Goal: Task Accomplishment & Management: Manage account settings

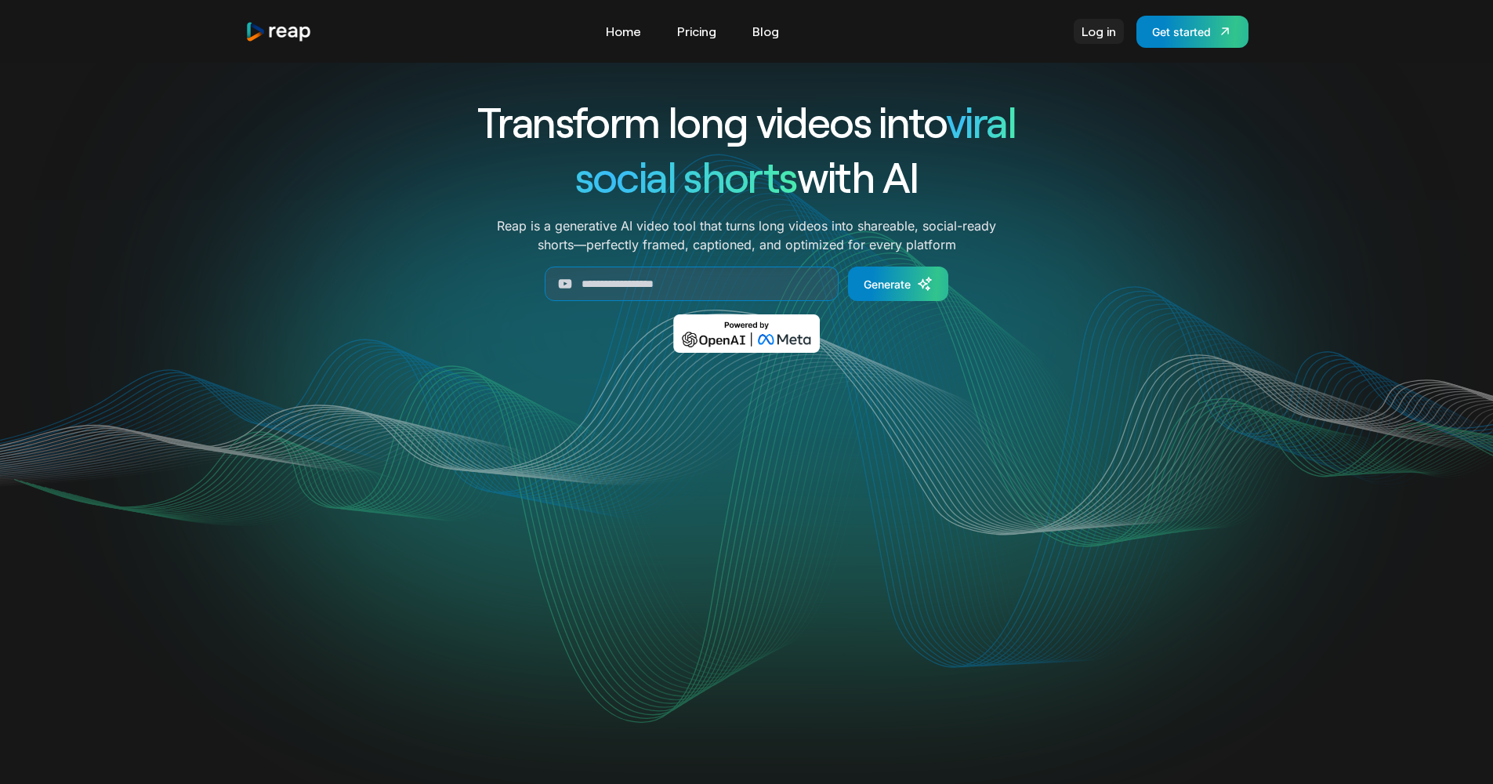
click at [1096, 34] on link "Log in" at bounding box center [1099, 31] width 50 height 25
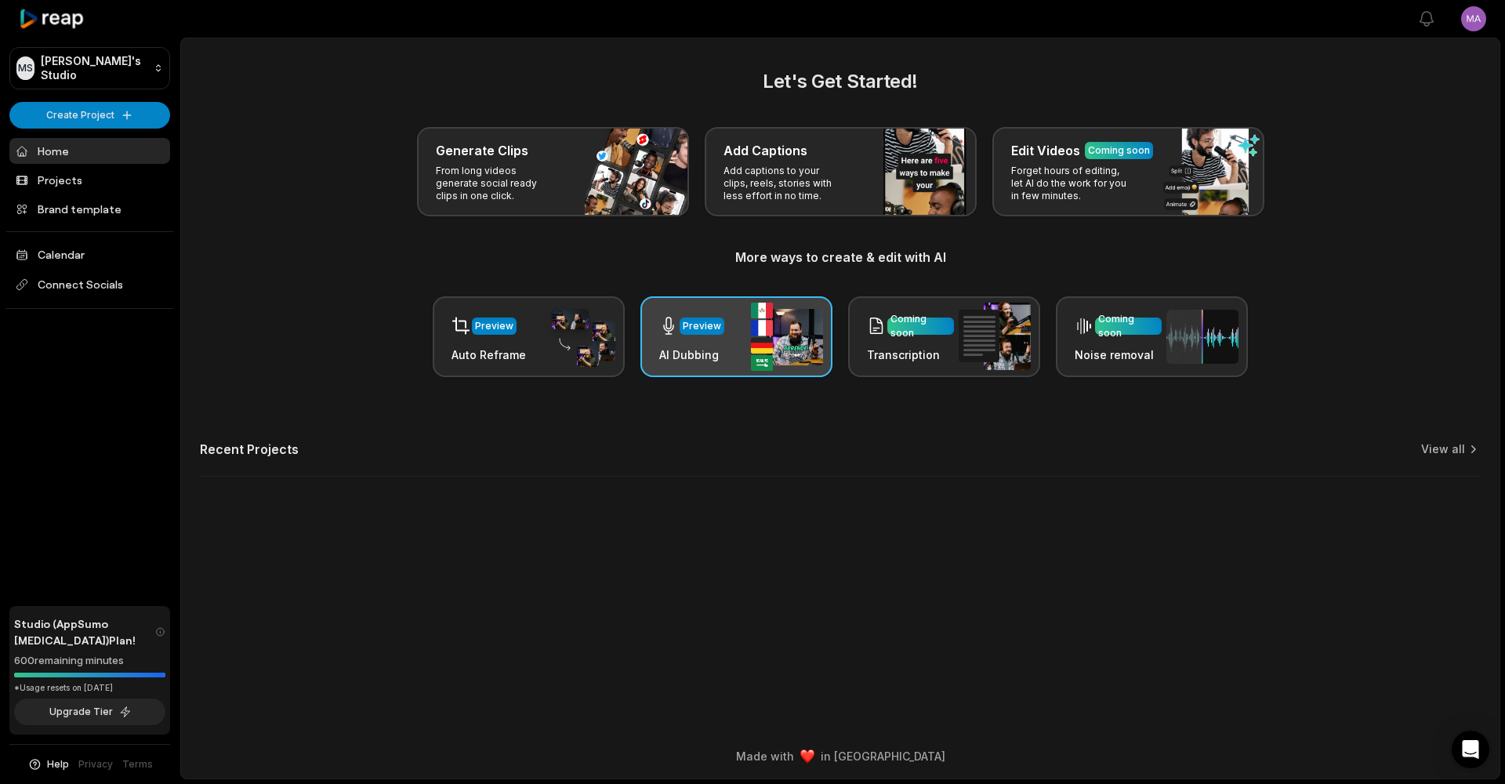
click at [719, 330] on div "Preview" at bounding box center [702, 325] width 45 height 17
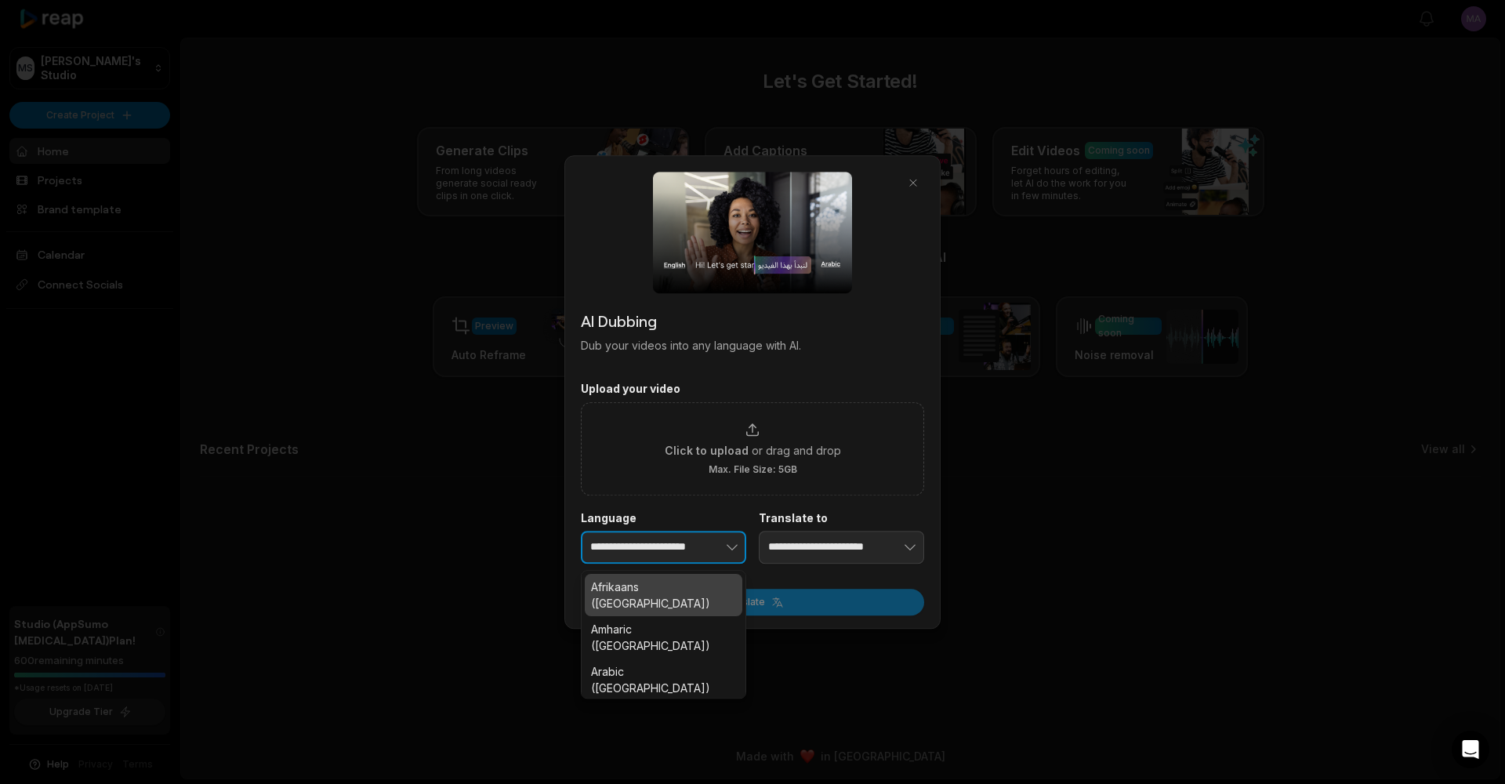
click at [732, 545] on icon "button" at bounding box center [732, 547] width 16 height 16
type input "**********"
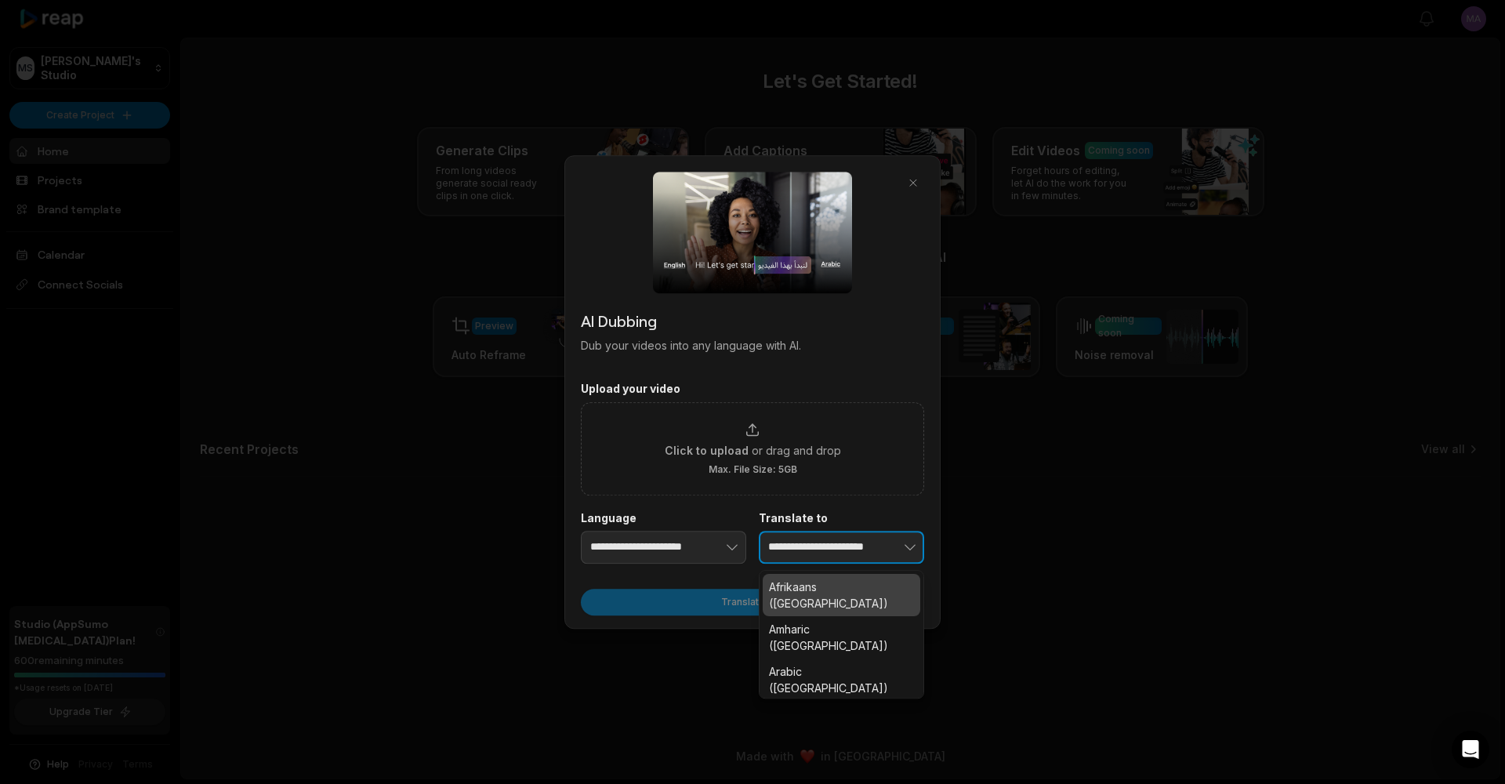
click at [912, 547] on icon "button" at bounding box center [910, 547] width 10 height 5
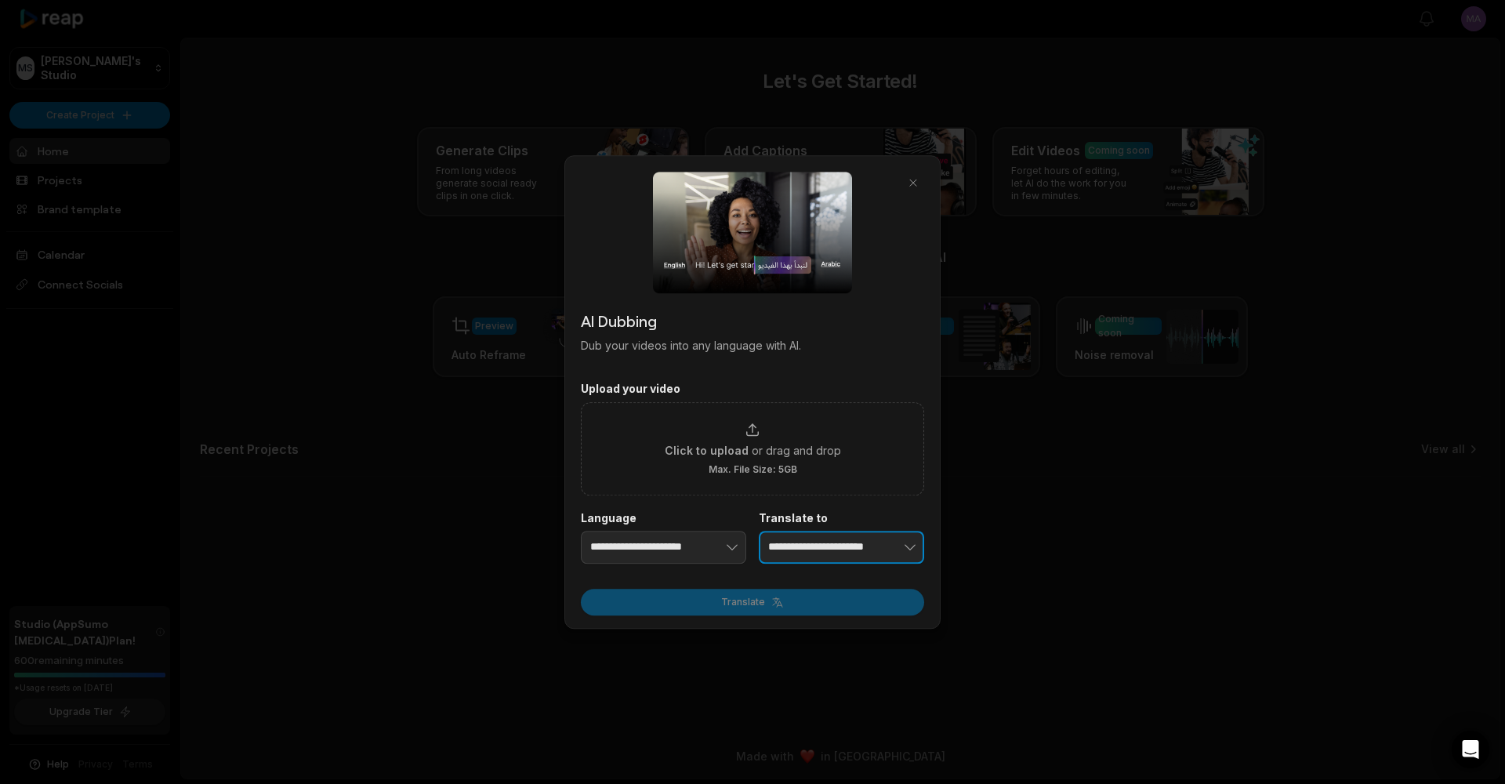
click at [912, 548] on icon "button" at bounding box center [910, 547] width 10 height 5
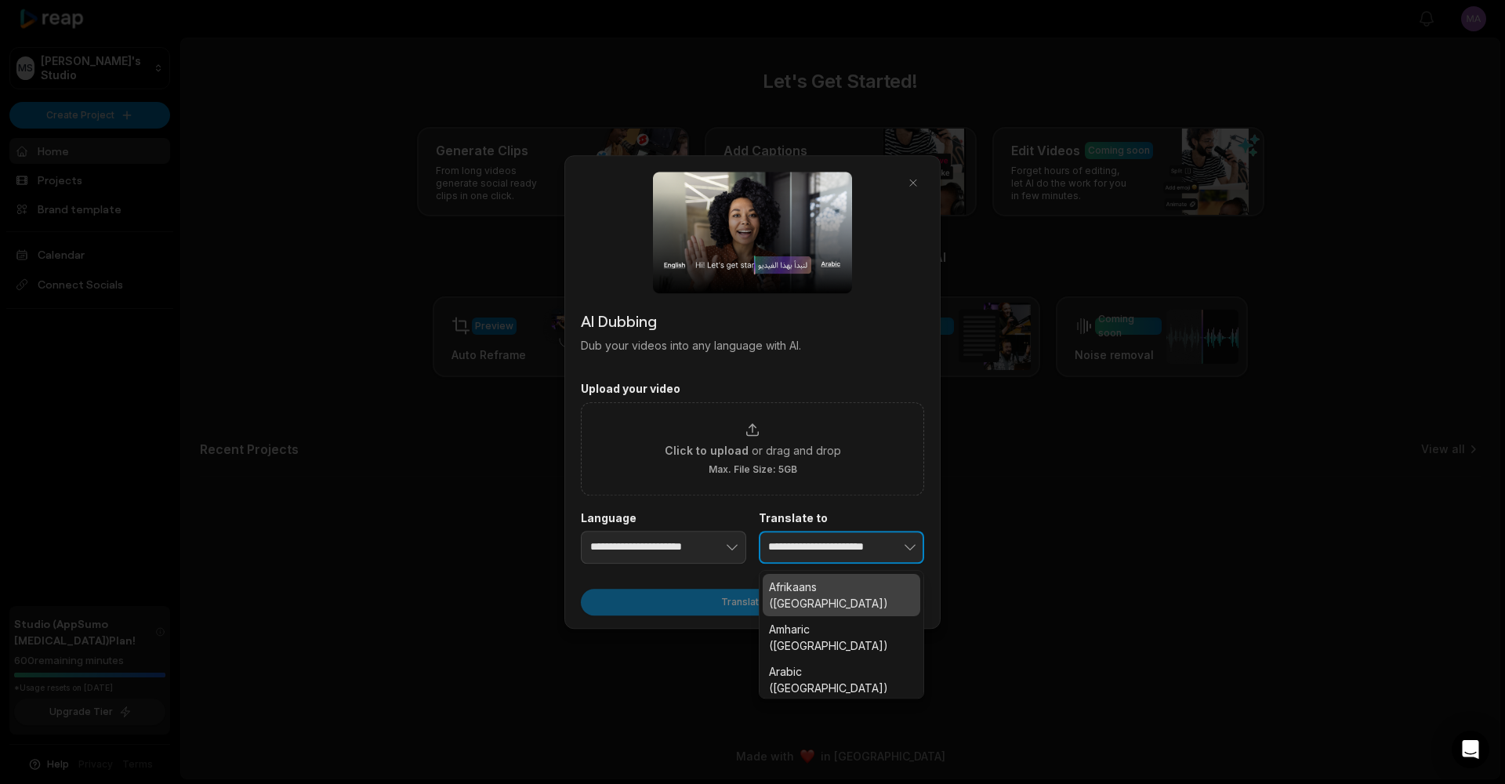
click at [912, 548] on icon "button" at bounding box center [910, 547] width 16 height 16
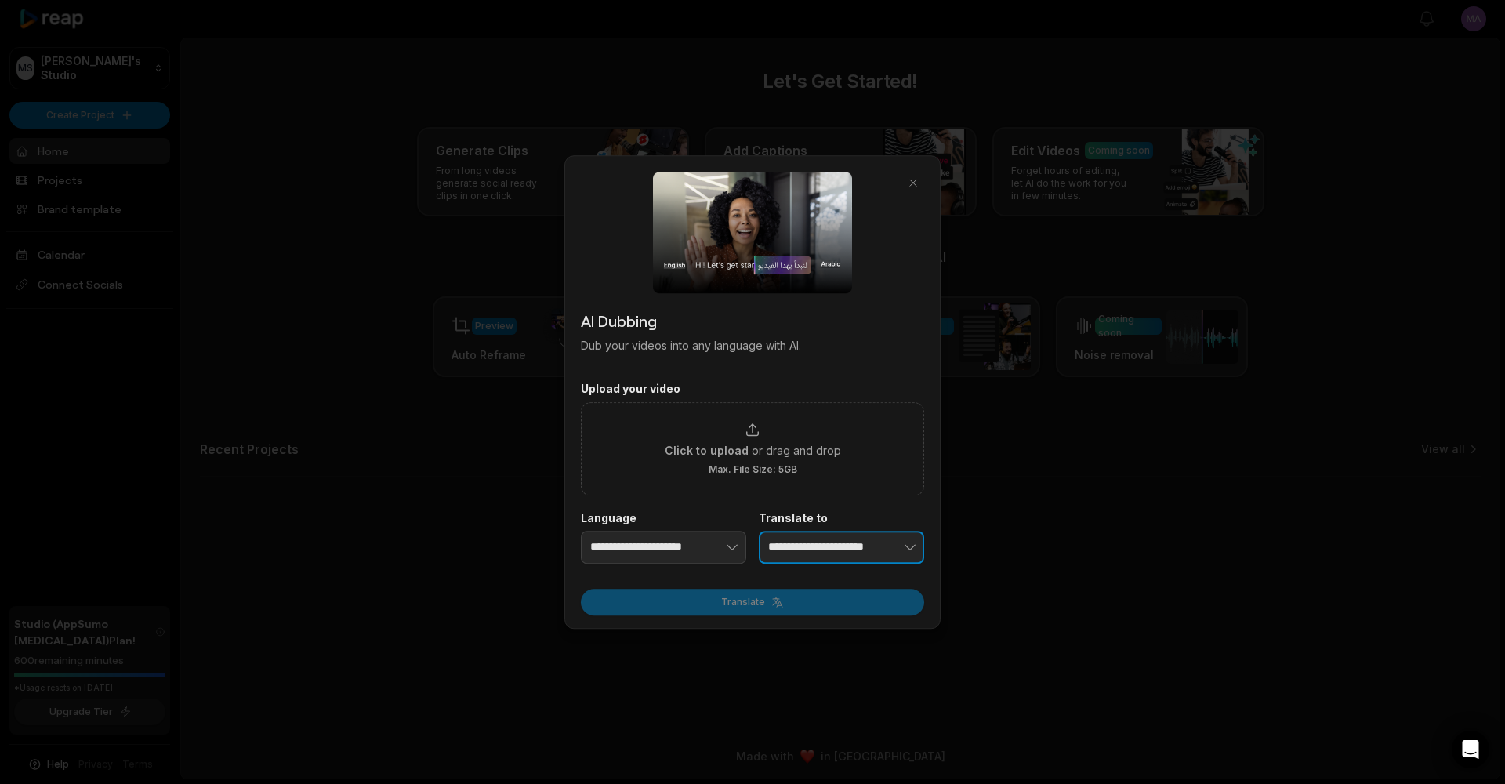
click at [910, 546] on icon "button" at bounding box center [910, 547] width 16 height 16
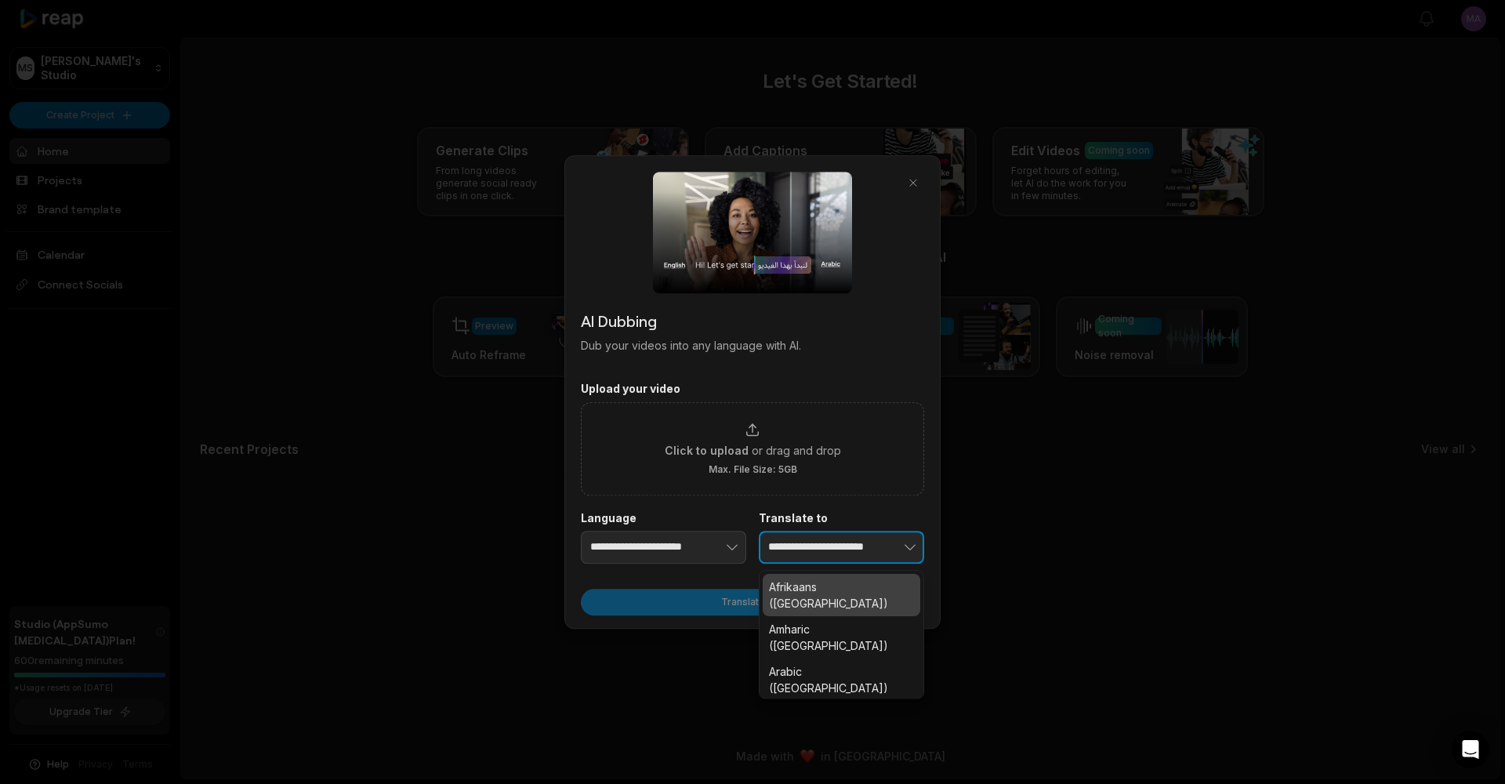
click at [910, 546] on icon "button" at bounding box center [910, 547] width 16 height 16
type input "*"
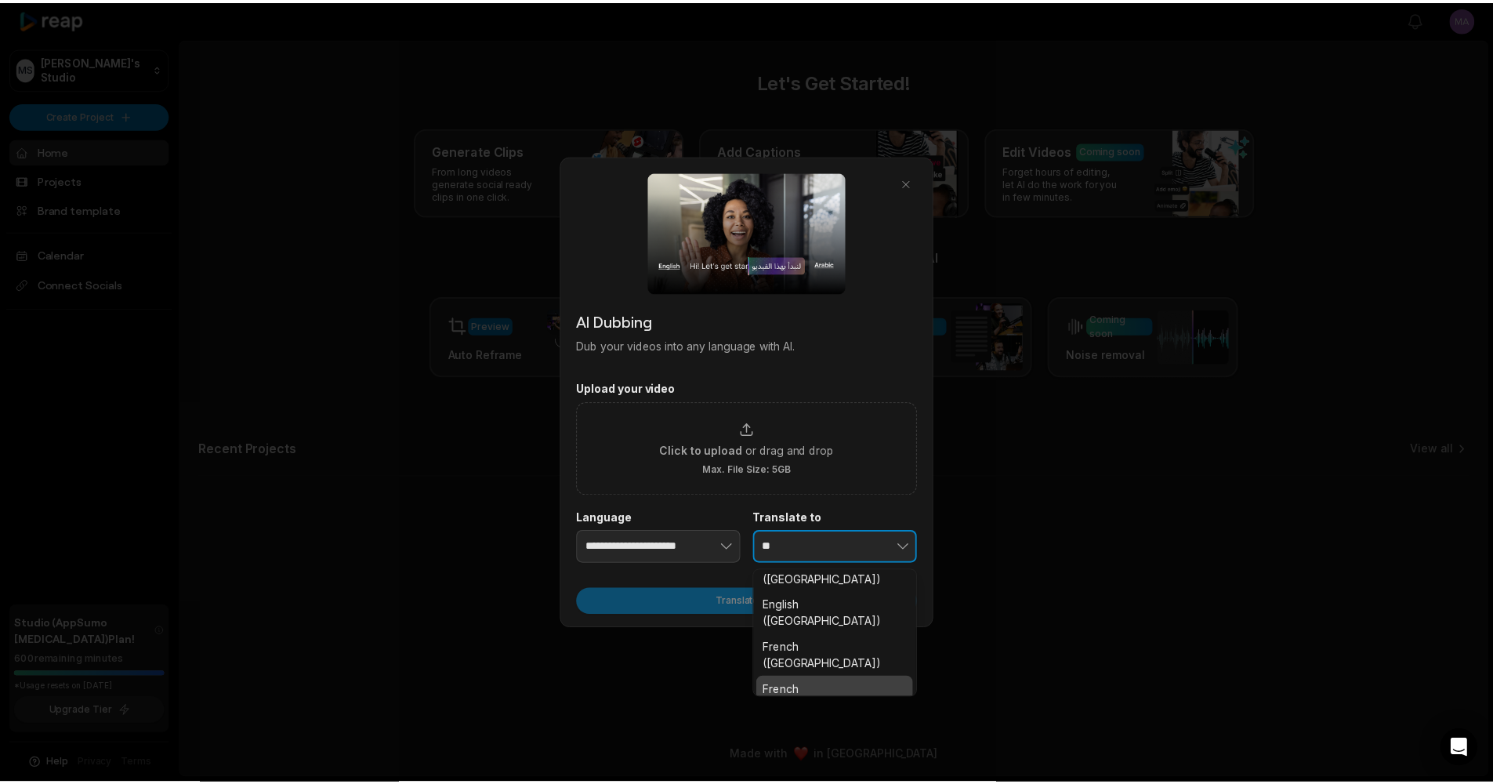
scroll to position [30, 0]
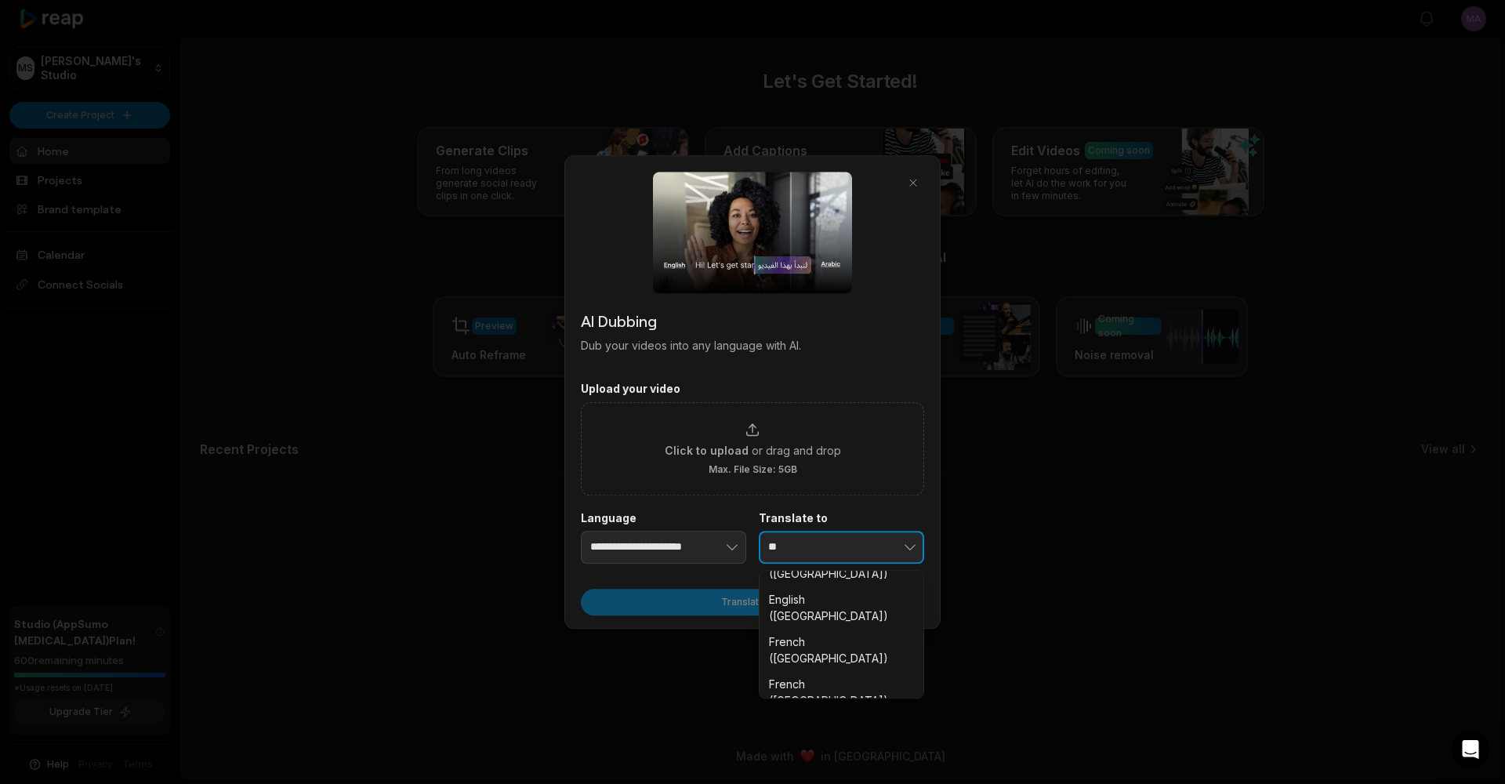
type input "**********"
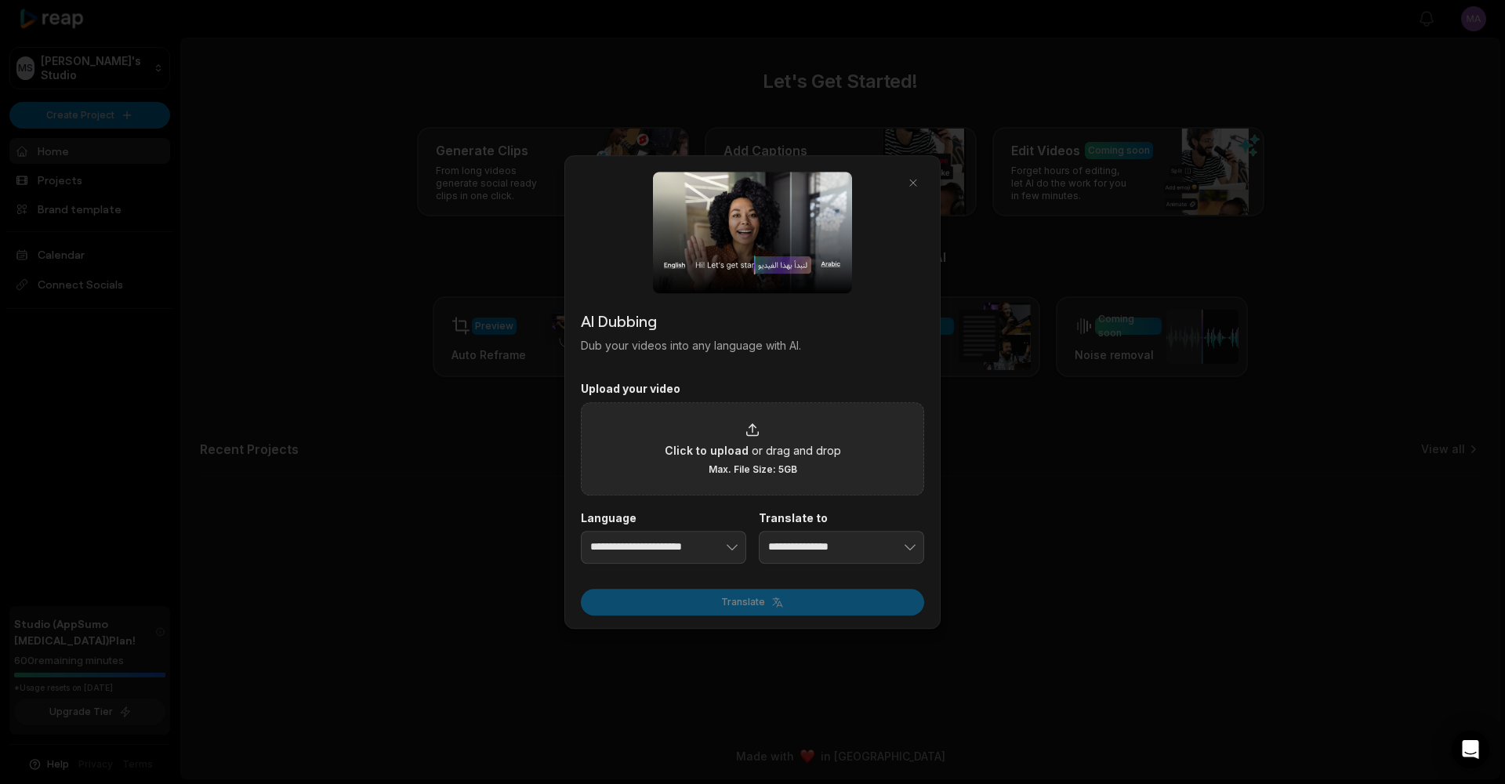
click at [762, 447] on span "or drag and drop" at bounding box center [796, 450] width 89 height 16
click at [0, 0] on input "Click to upload or drag and drop Max. File Size: 5GB" at bounding box center [0, 0] width 0 height 0
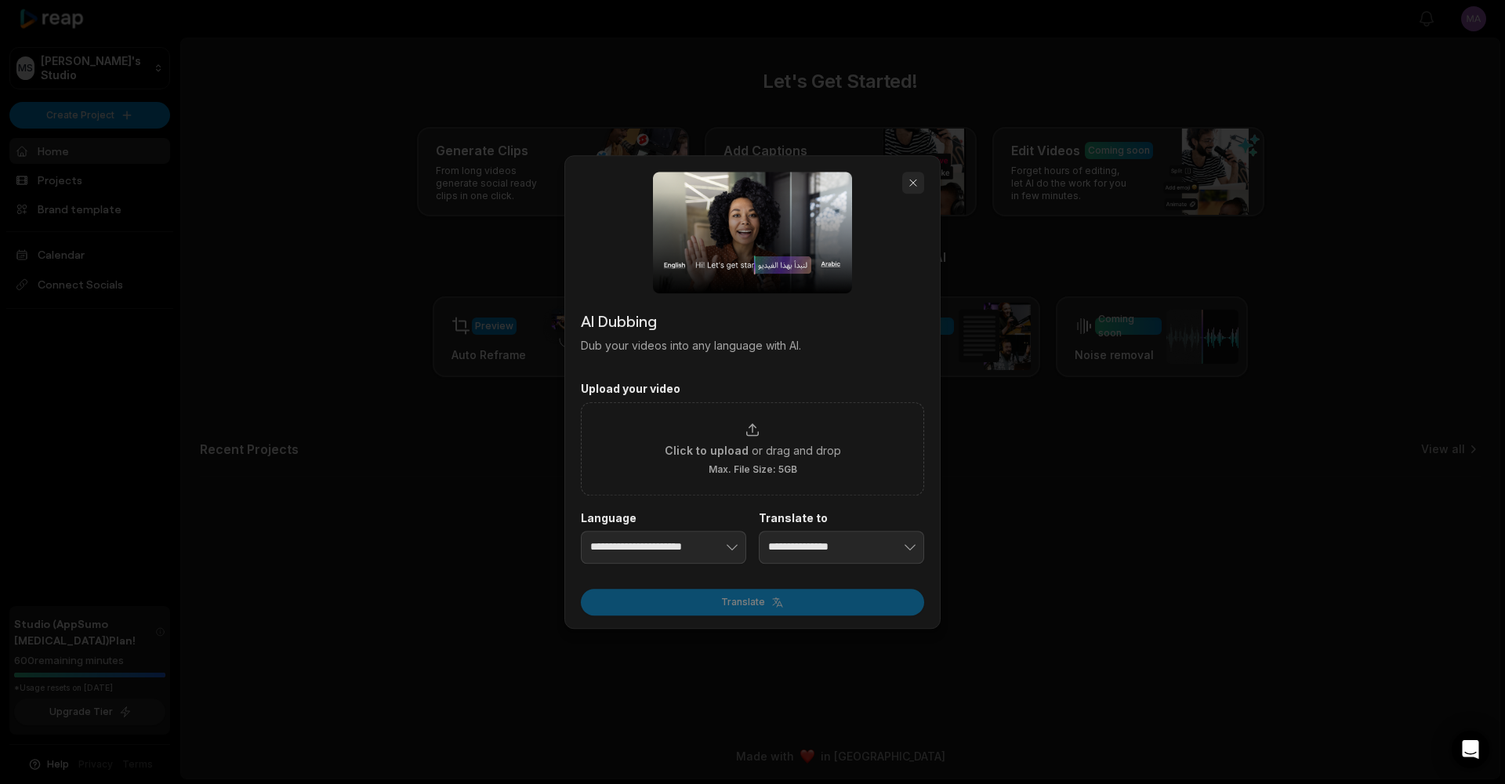
click at [913, 183] on button "button" at bounding box center [913, 183] width 22 height 22
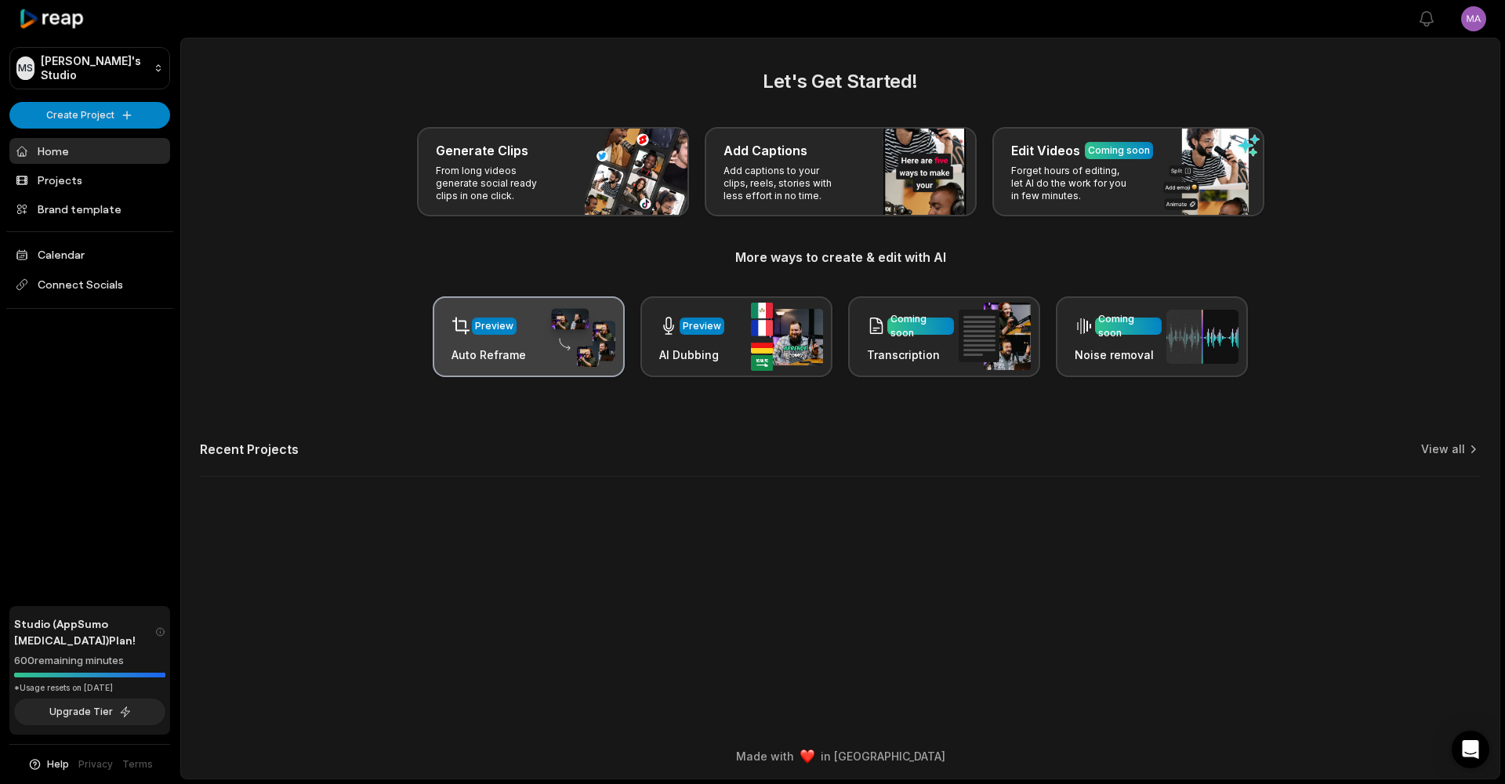
click at [530, 332] on div "Preview Auto Reframe" at bounding box center [529, 336] width 192 height 81
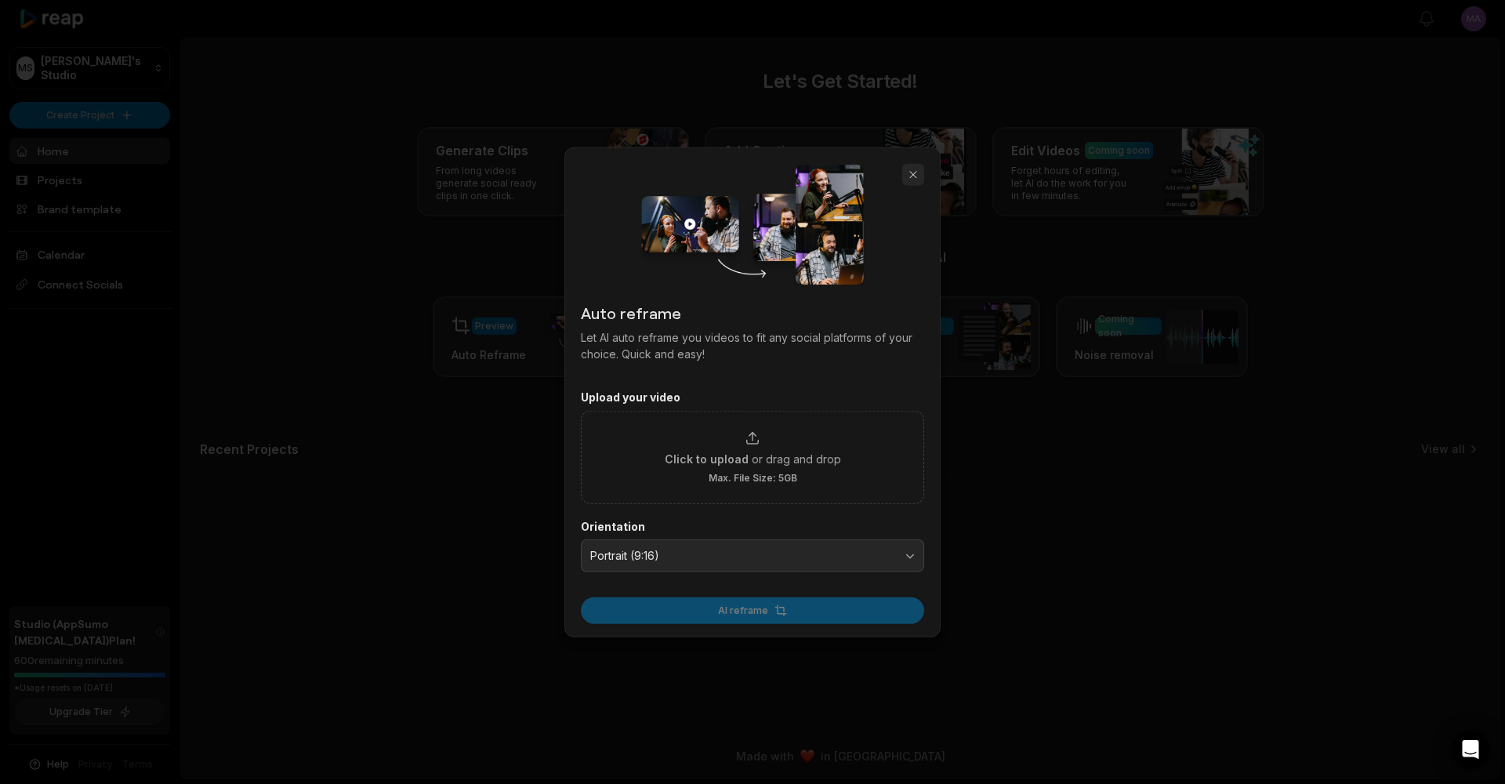
click at [914, 176] on button "button" at bounding box center [913, 175] width 22 height 22
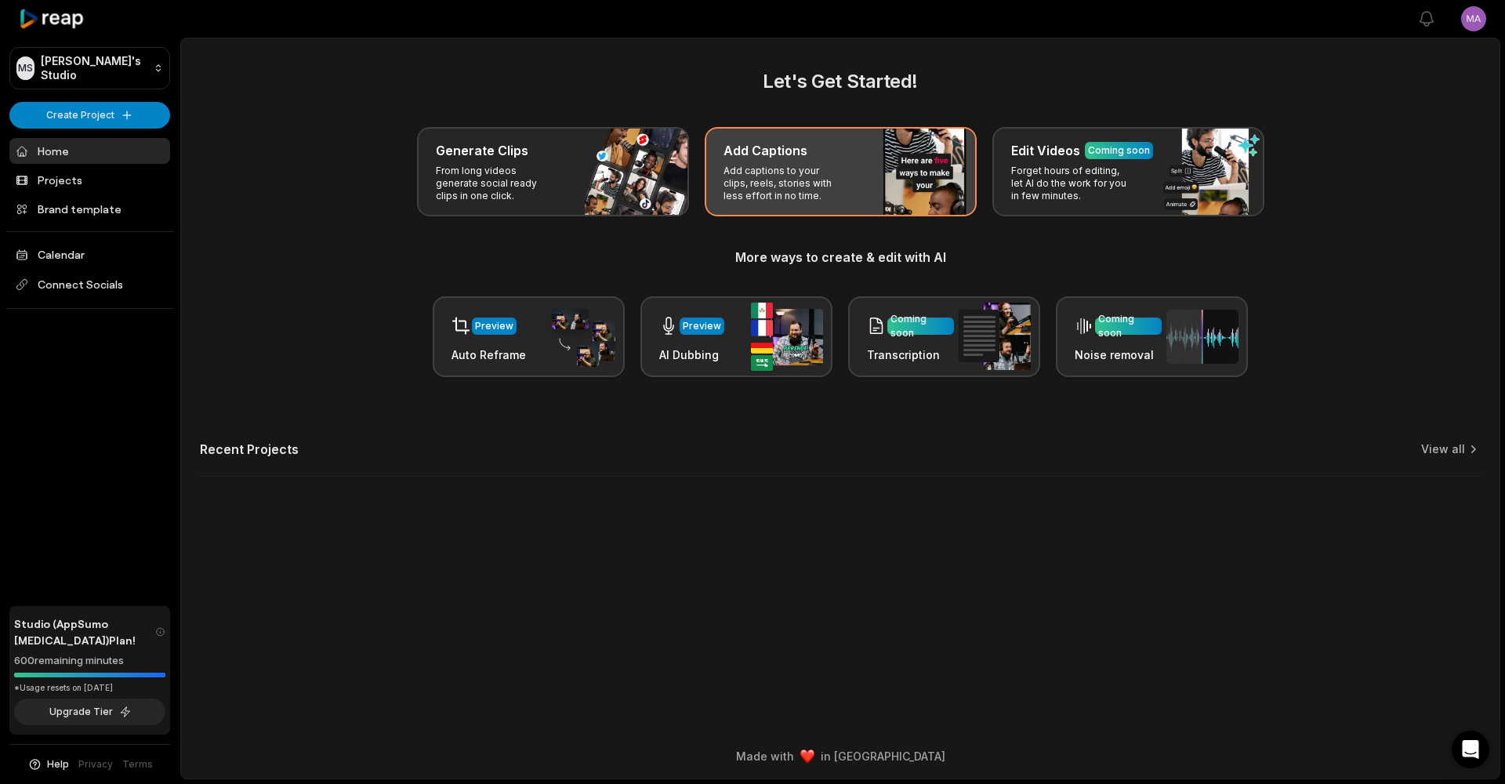
click at [783, 168] on p "Add captions to your clips, reels, stories with less effort in no time." at bounding box center [783, 184] width 121 height 38
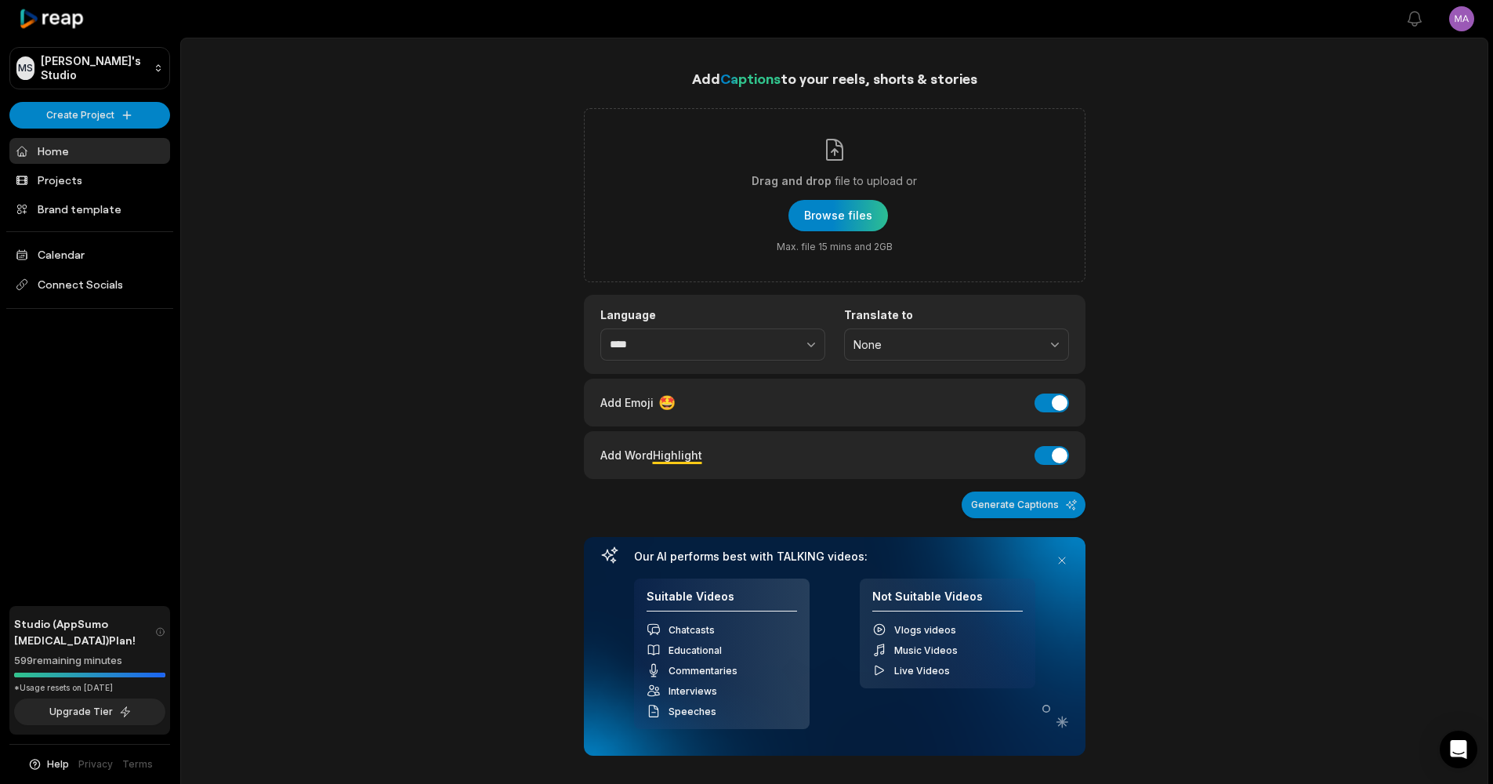
click at [897, 341] on span "None" at bounding box center [946, 345] width 184 height 14
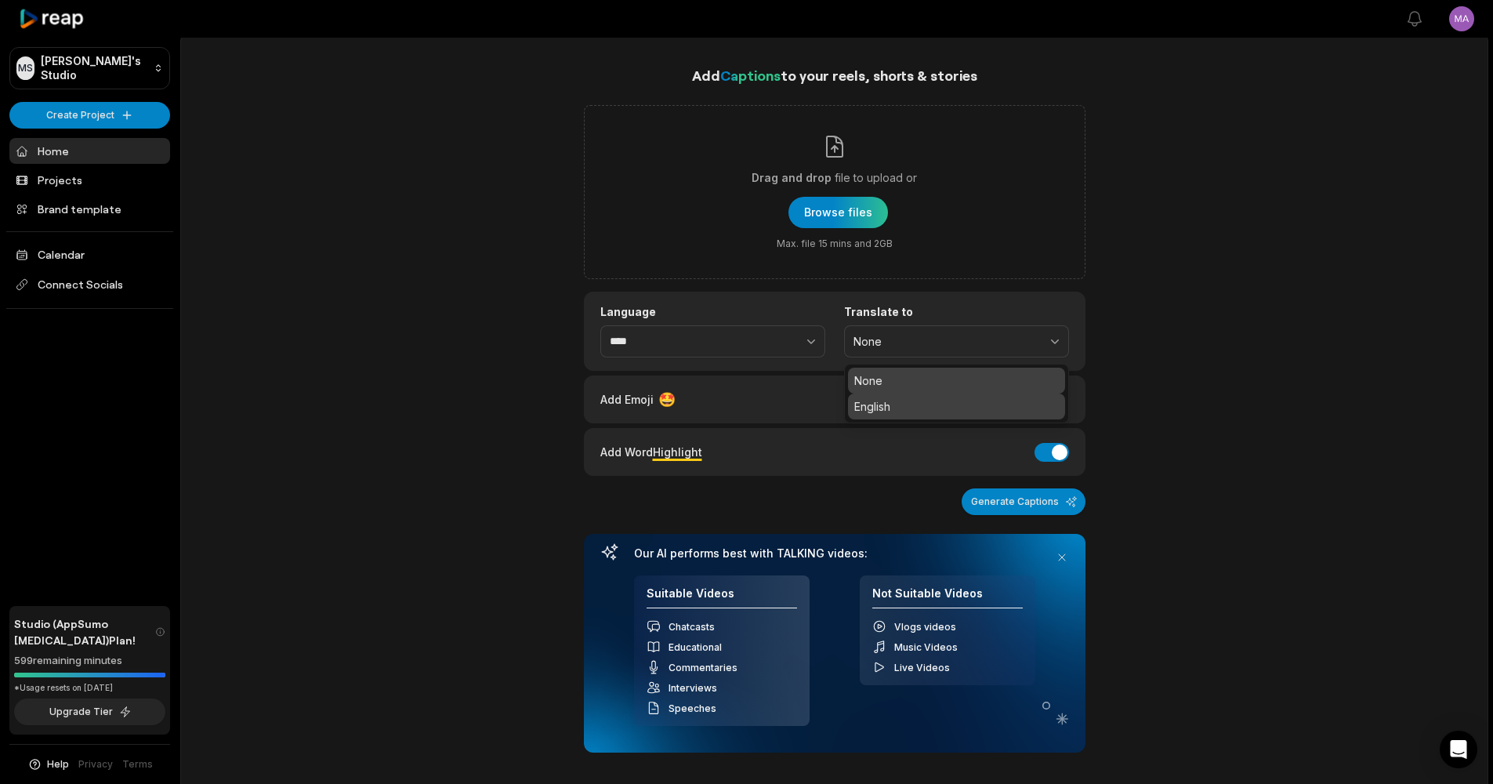
scroll to position [6, 0]
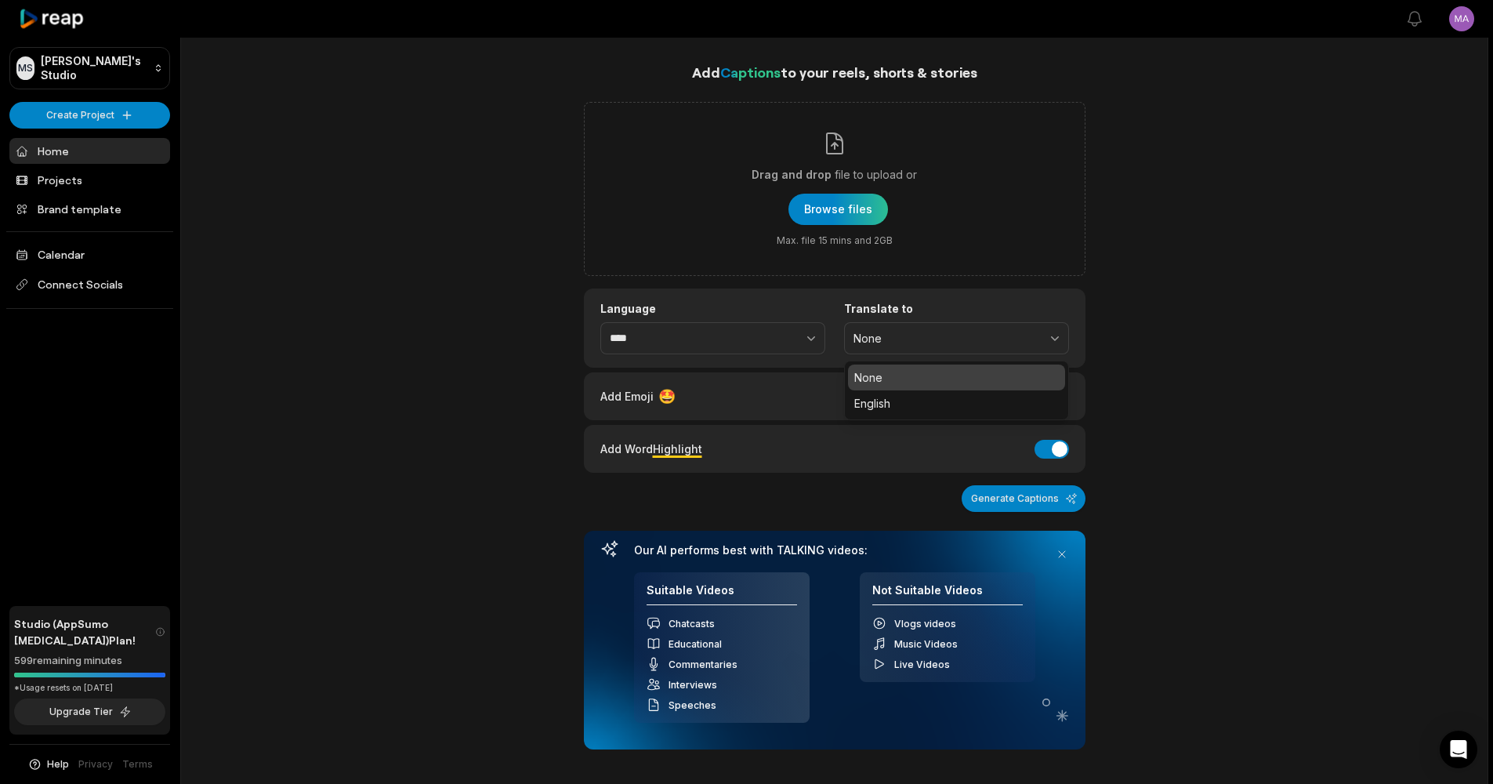
click at [788, 391] on div "Add Emoji 🤩 Add Emoji" at bounding box center [834, 396] width 469 height 21
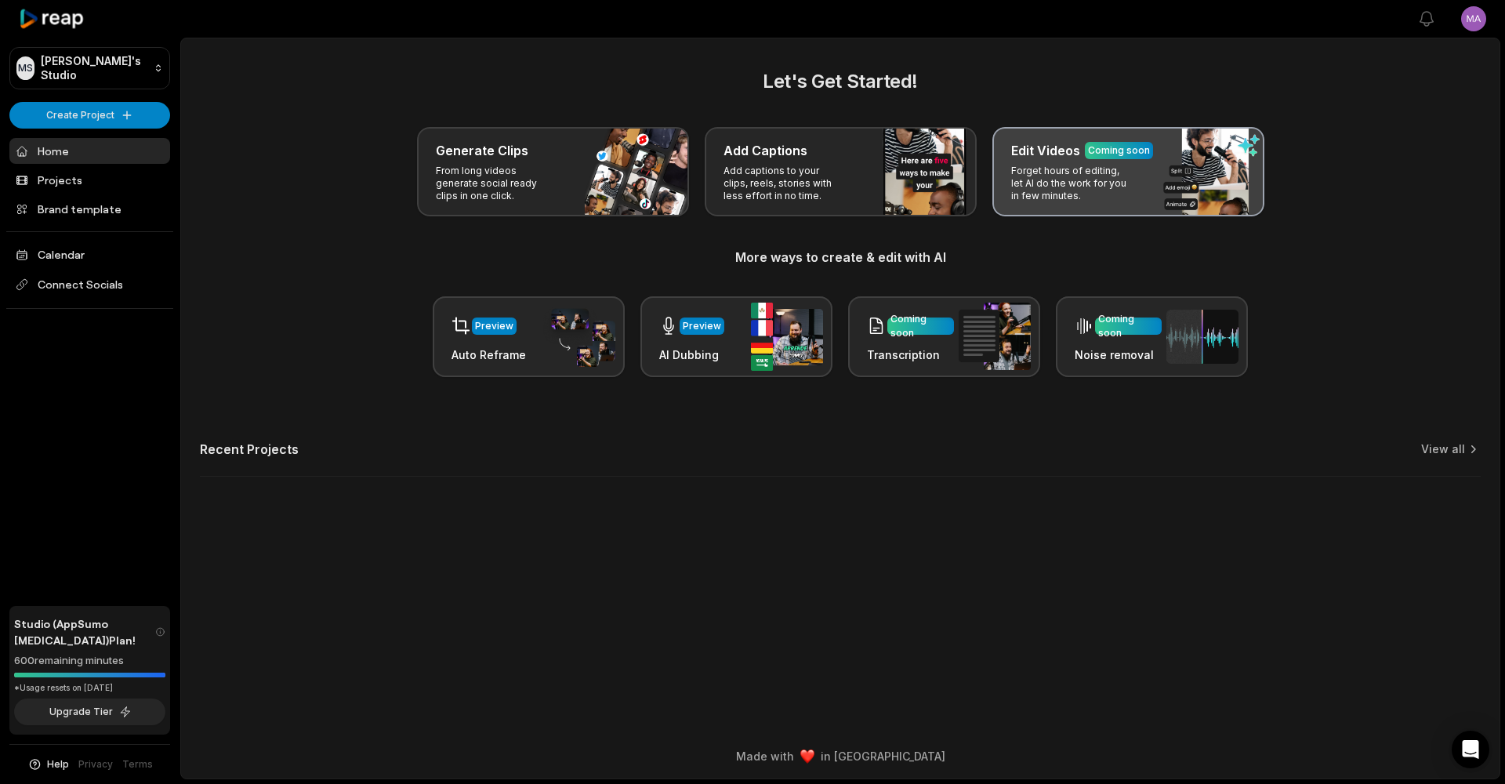
click at [1108, 180] on p "Forget hours of editing, let AI do the work for you in few minutes." at bounding box center [1071, 184] width 121 height 38
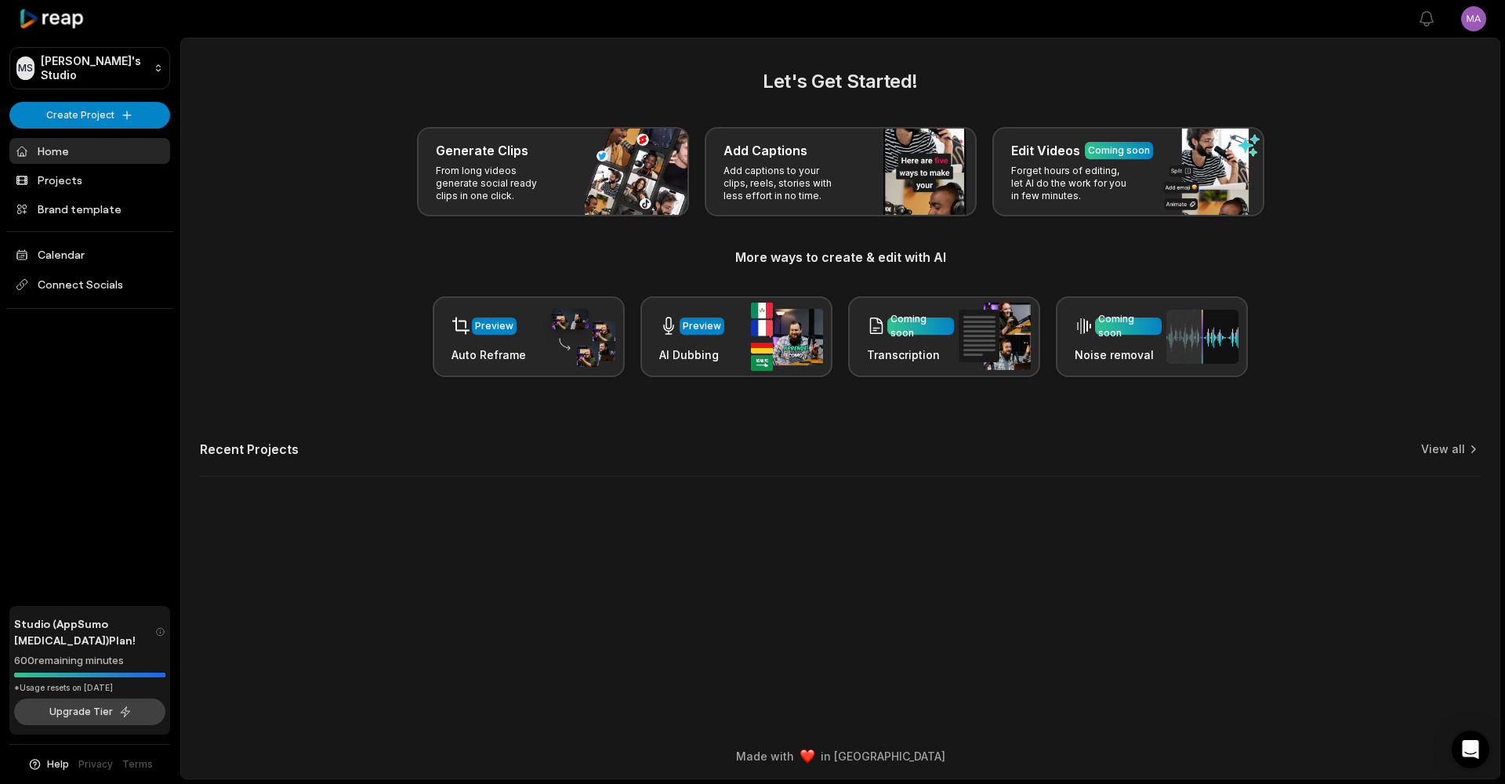
click at [67, 716] on button "Upgrade Tier" at bounding box center [89, 711] width 151 height 27
click at [1463, 18] on html "MS Mahmoud's Studio Create Project Home Projects Brand template Calendar Connec…" at bounding box center [752, 392] width 1505 height 784
click at [1393, 97] on span "Settings" at bounding box center [1393, 97] width 42 height 16
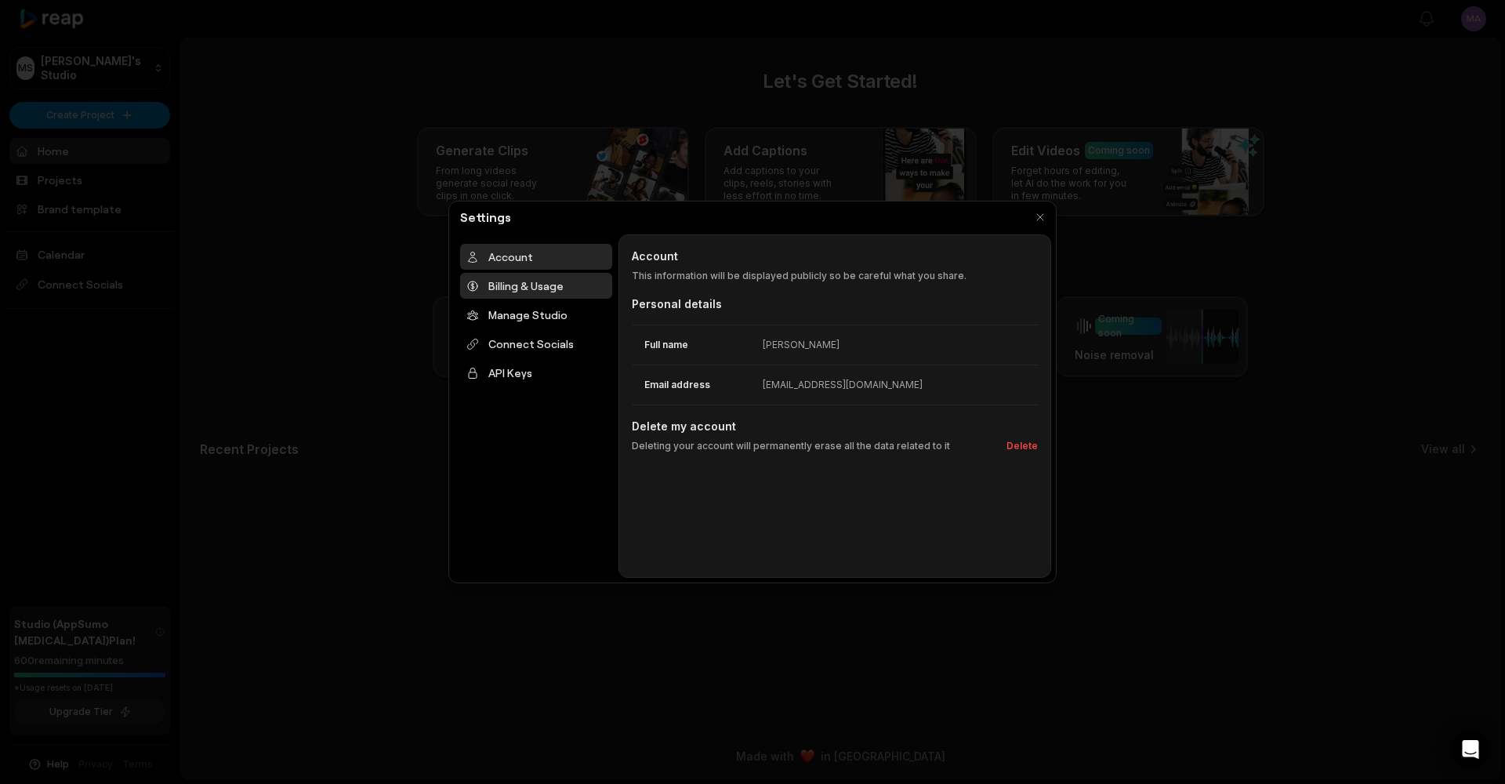
click at [533, 284] on div "Billing & Usage" at bounding box center [536, 286] width 152 height 26
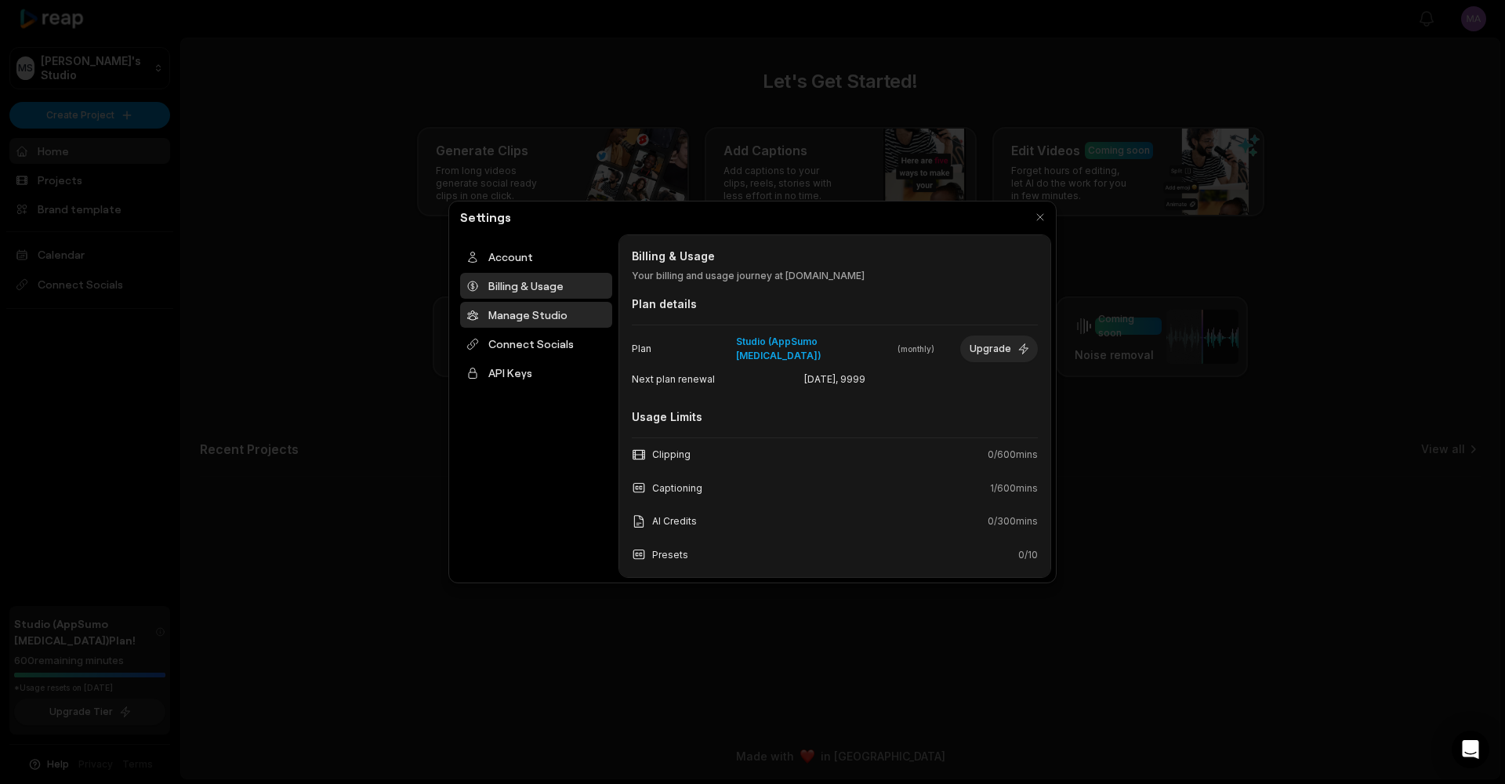
click at [525, 311] on div "Manage Studio" at bounding box center [536, 315] width 152 height 26
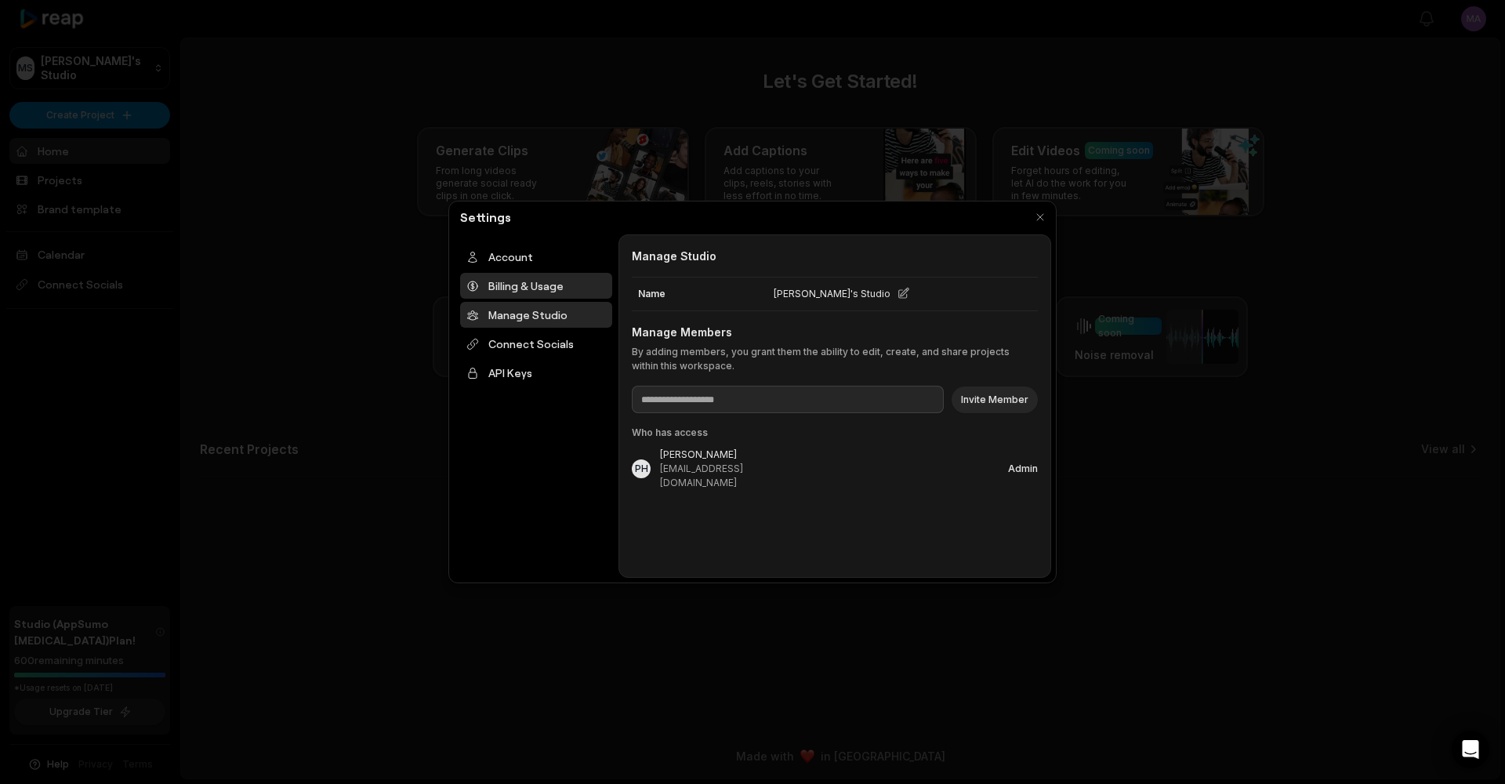
click at [517, 278] on div "Billing & Usage" at bounding box center [536, 286] width 152 height 26
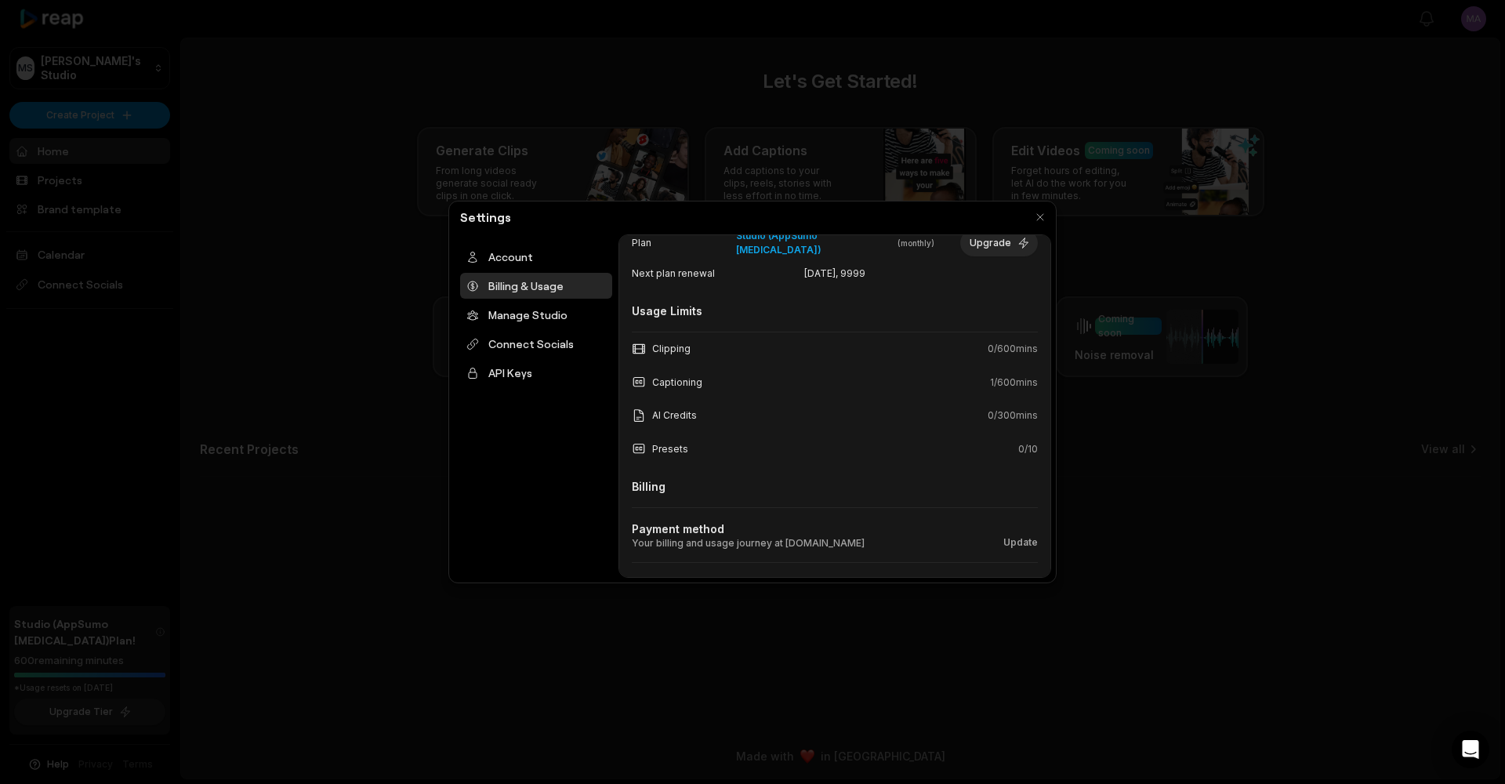
scroll to position [144, 0]
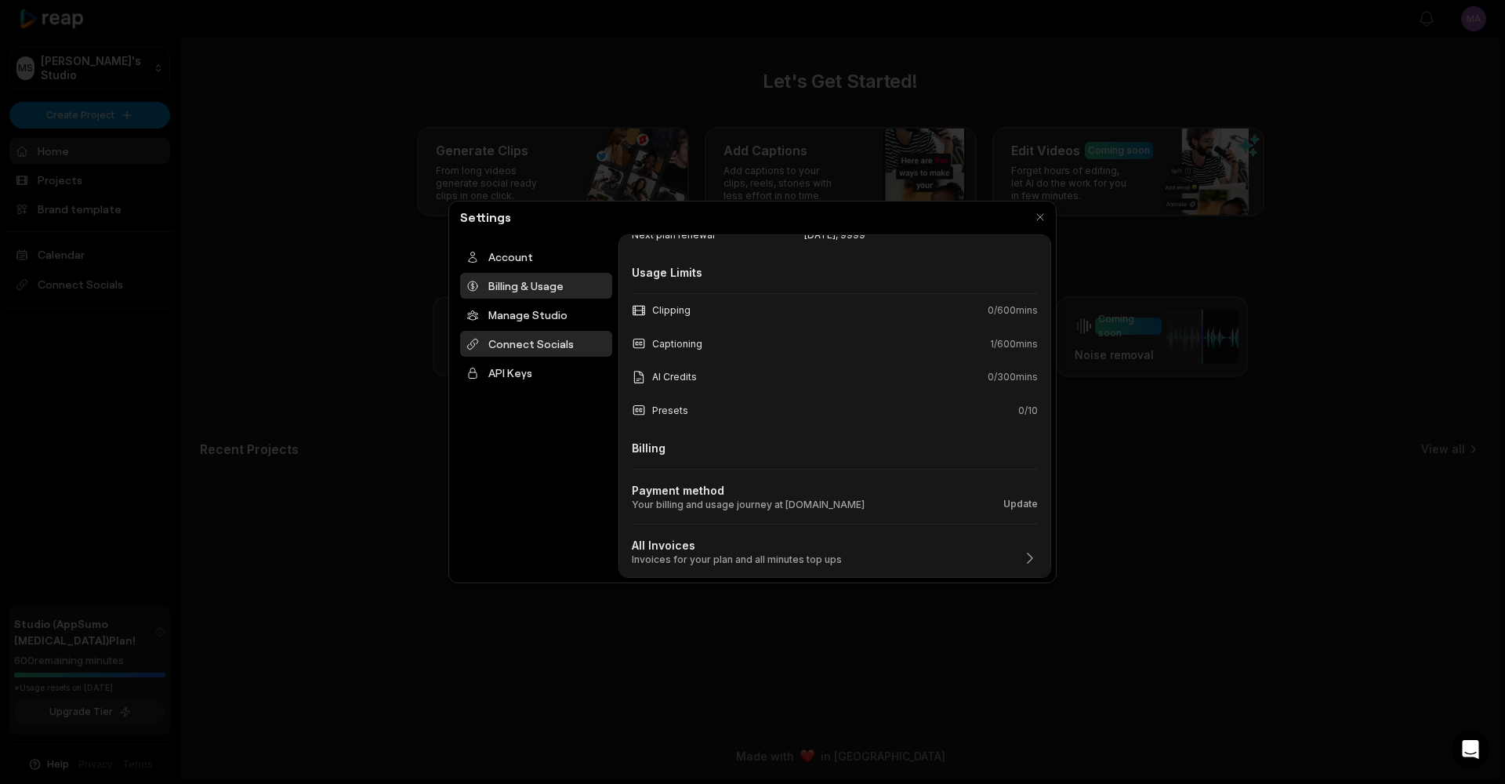
click at [556, 339] on div "Connect Socials" at bounding box center [536, 344] width 152 height 26
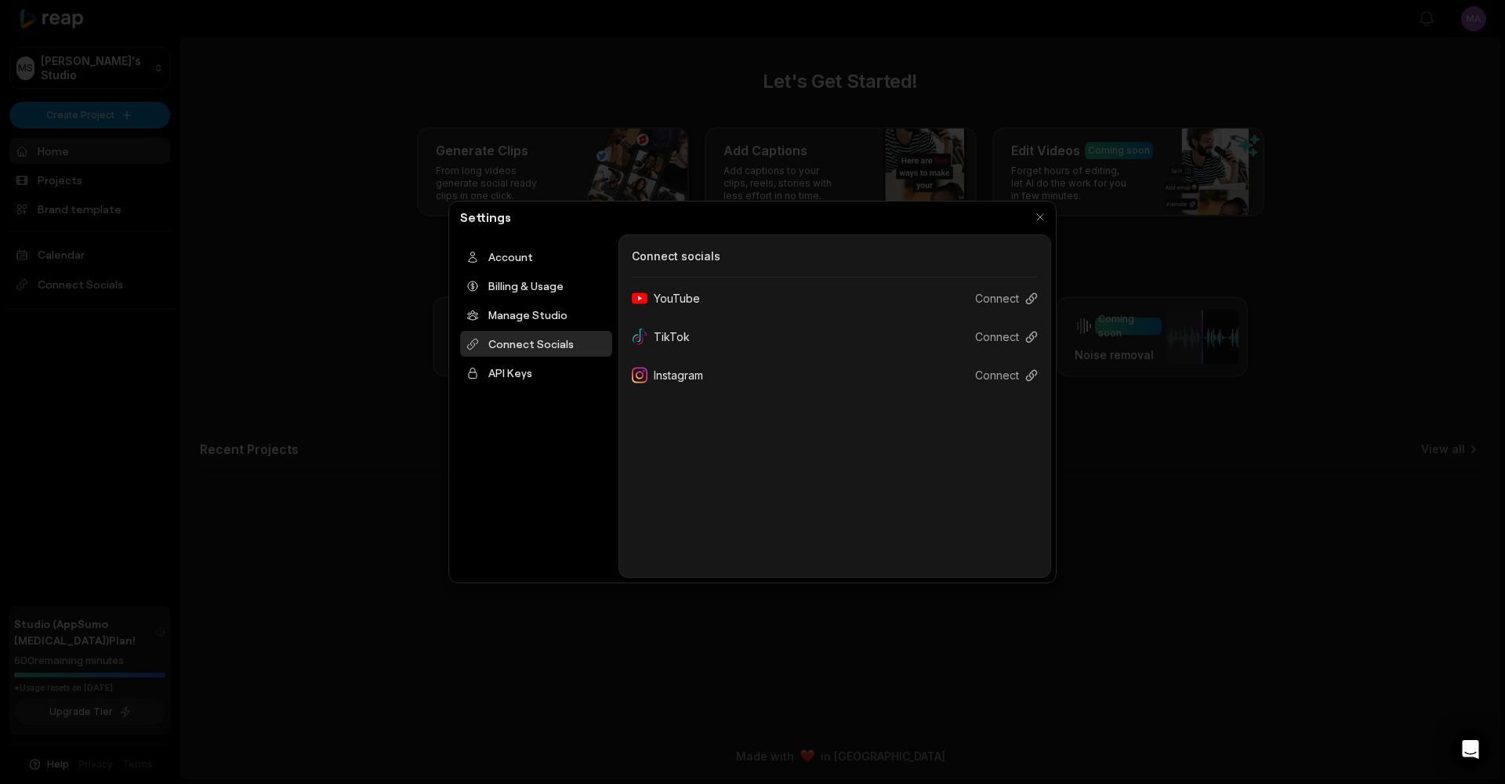
scroll to position [0, 0]
click at [1003, 299] on button "Connect" at bounding box center [999, 298] width 75 height 29
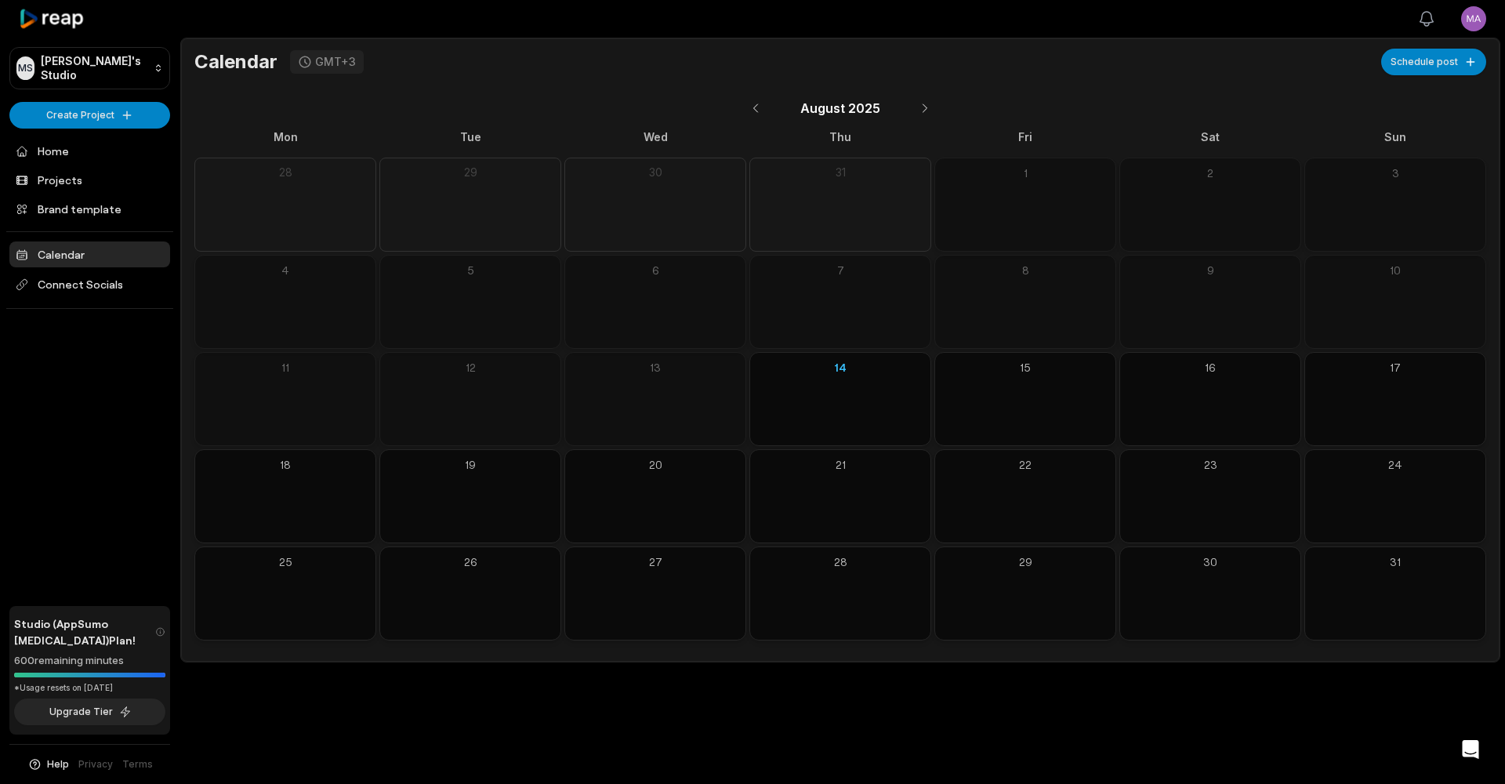
click at [1428, 18] on icon "button" at bounding box center [1426, 18] width 19 height 19
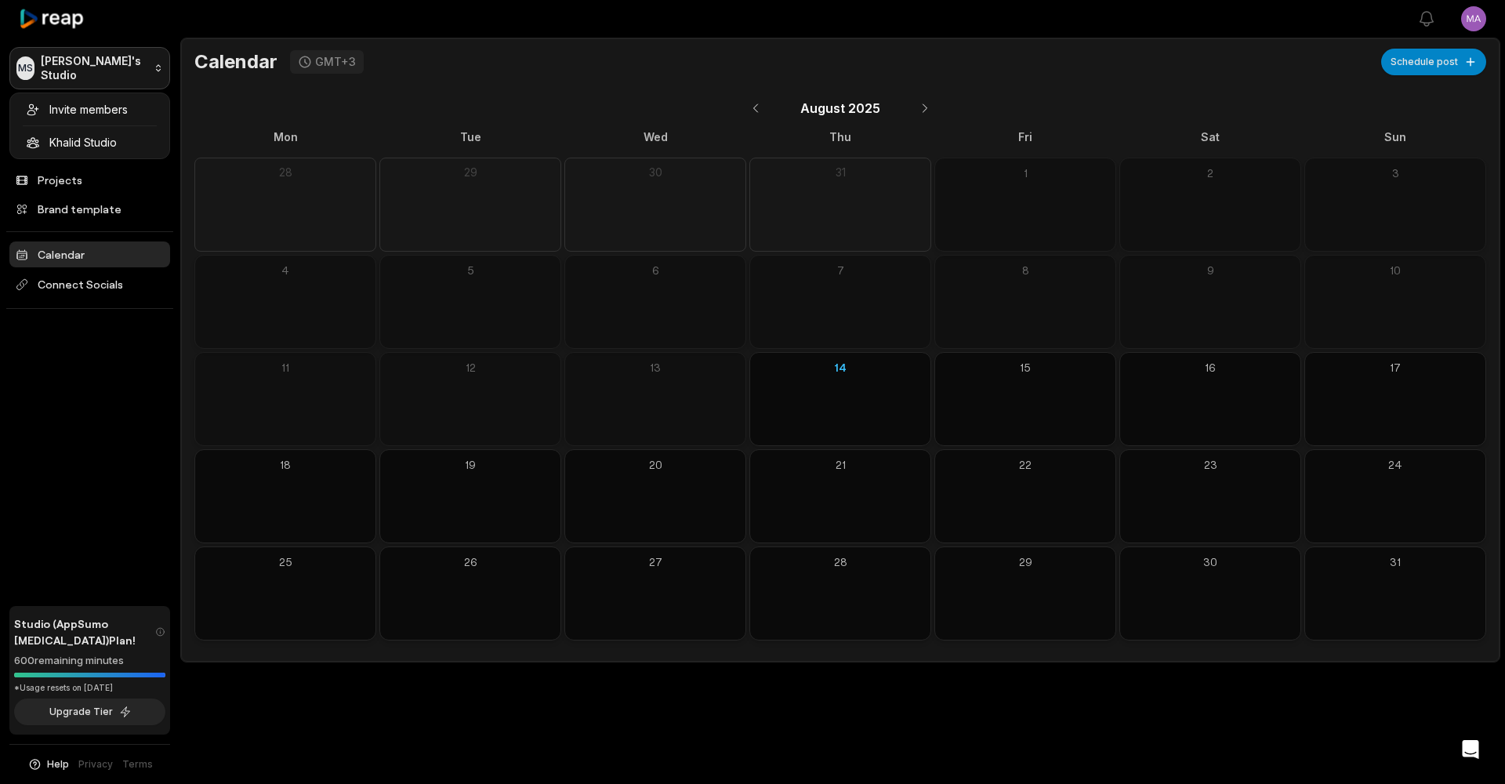
click at [158, 72] on html "MS Mahmoud's Studio Create Project Home Projects Brand template Calendar Connec…" at bounding box center [752, 392] width 1505 height 784
click at [106, 141] on div "Khalid Studio" at bounding box center [89, 142] width 153 height 26
click at [158, 71] on html "KS Khalid Studio Create Project Home Projects Brand template Calendar Connect S…" at bounding box center [752, 392] width 1505 height 784
click at [133, 26] on html "KS Khalid Studio Create Project Home Projects Brand template Calendar Connect S…" at bounding box center [752, 392] width 1505 height 784
click at [157, 73] on html "KS Khalid Studio Create Project Home Projects Brand template Calendar Connect S…" at bounding box center [752, 392] width 1505 height 784
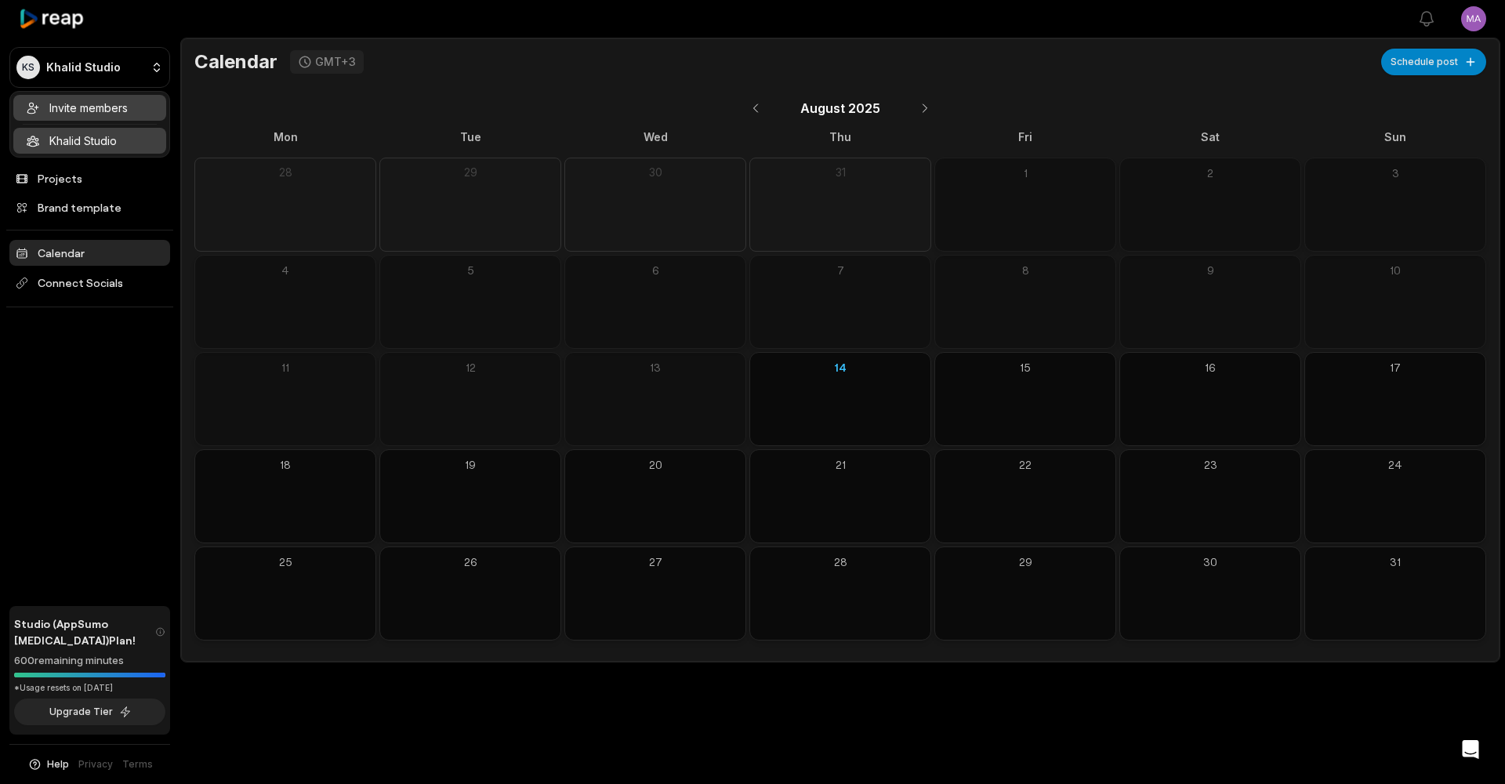
click at [112, 108] on div "Invite members" at bounding box center [89, 108] width 153 height 26
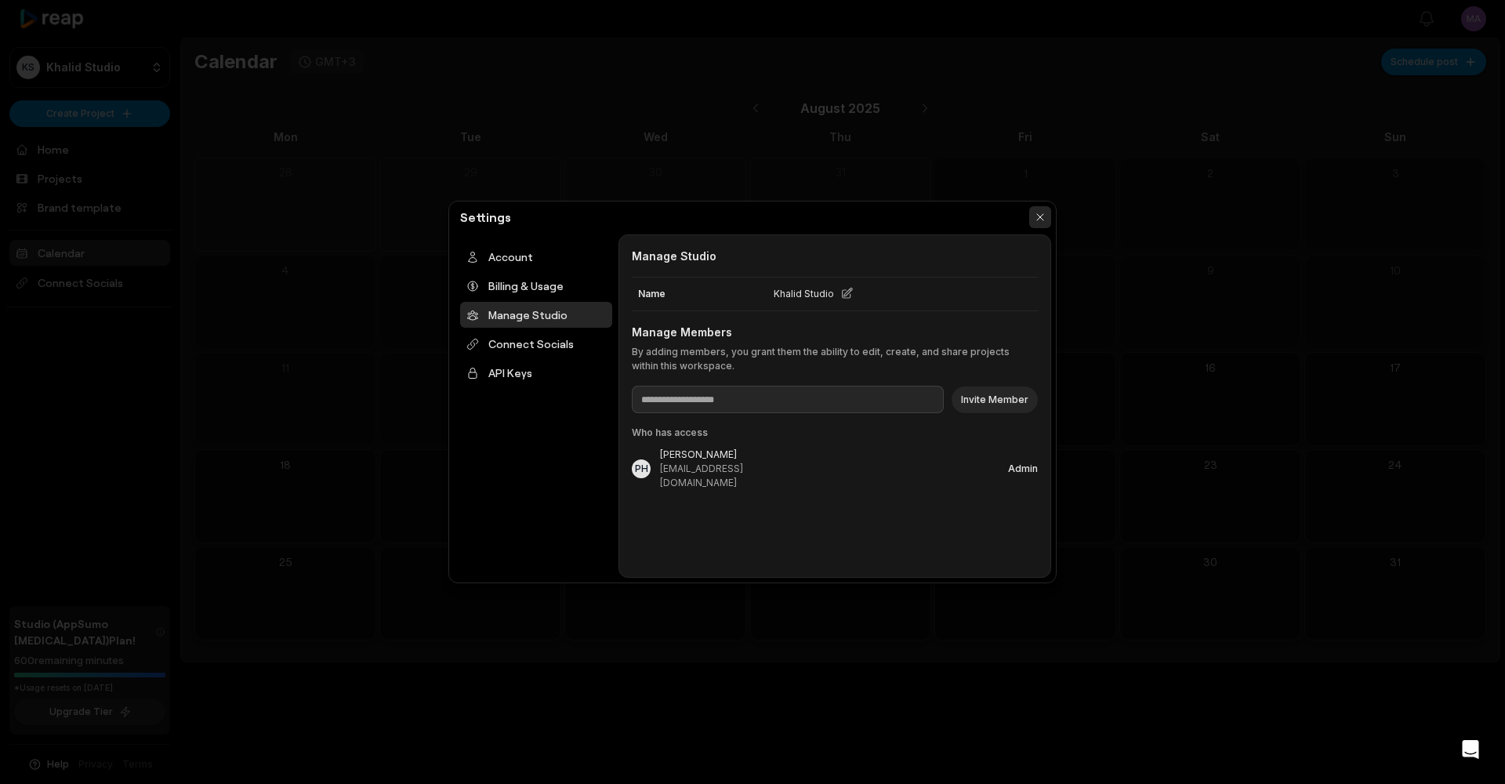
click at [1048, 219] on button "button" at bounding box center [1040, 217] width 22 height 22
